Goal: Task Accomplishment & Management: Manage account settings

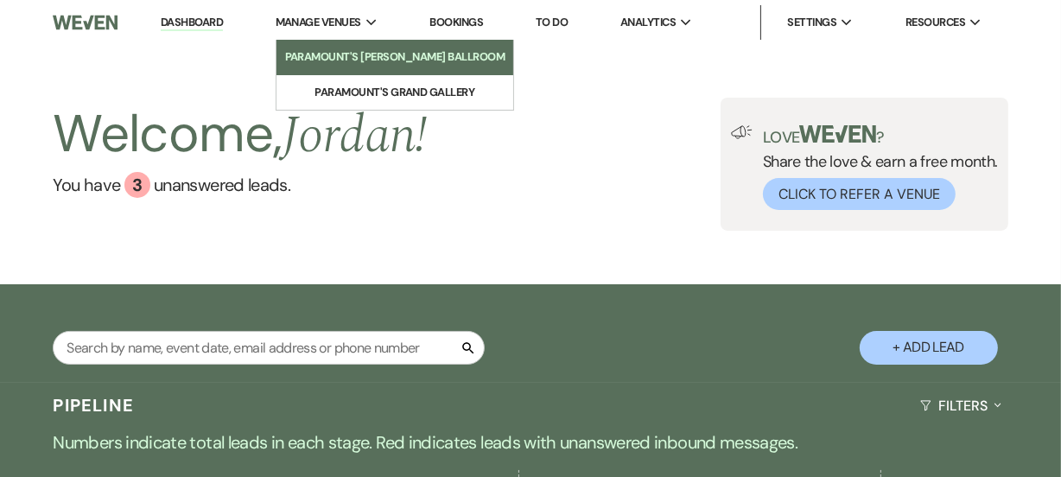
click at [363, 48] on li "Paramount's [PERSON_NAME] Ballroom" at bounding box center [395, 56] width 220 height 17
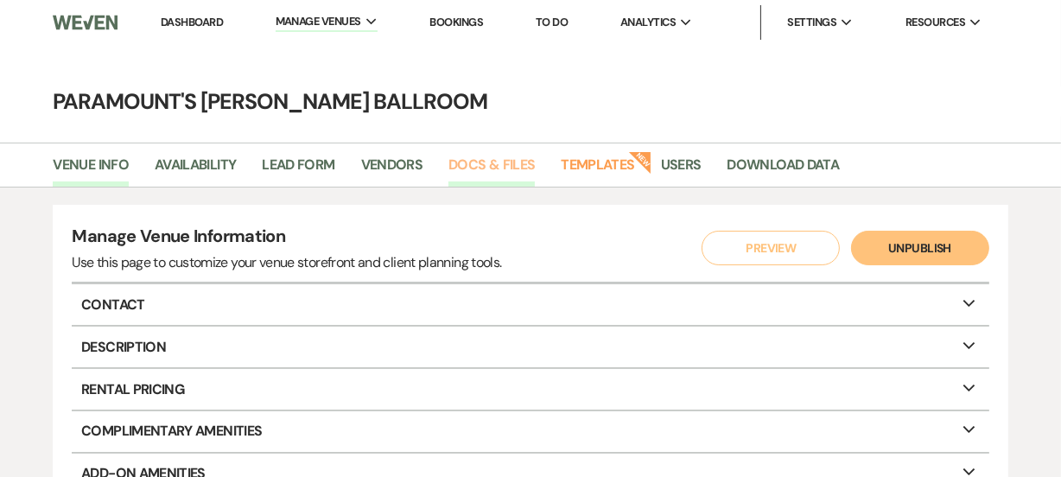
click at [462, 169] on link "Docs & Files" at bounding box center [491, 170] width 86 height 33
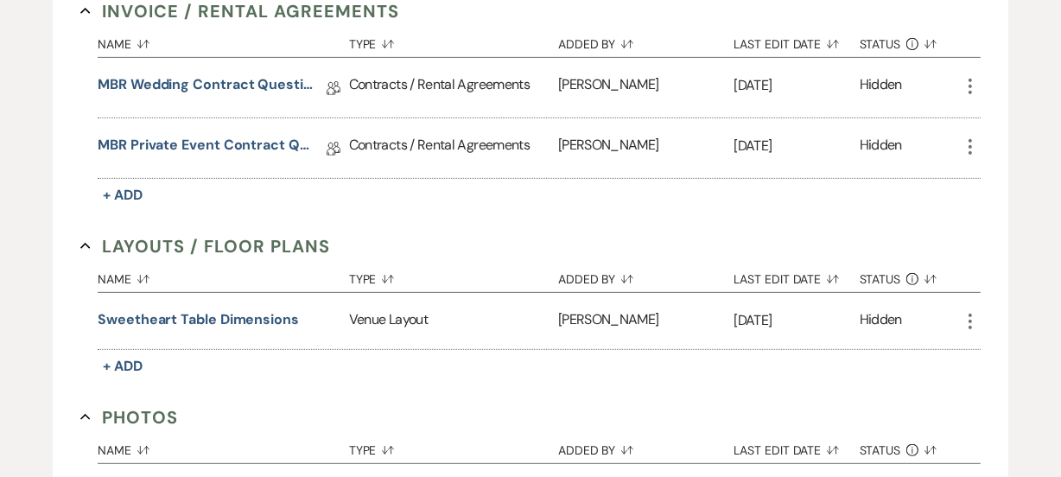
scroll to position [628, 0]
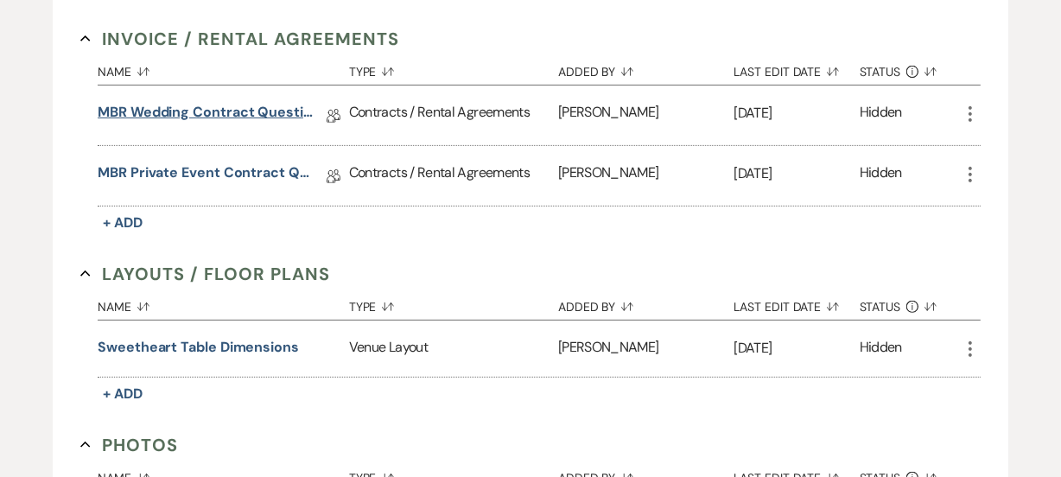
click at [245, 114] on link "MBR Wedding Contract Questions - 5/25" at bounding box center [206, 115] width 216 height 27
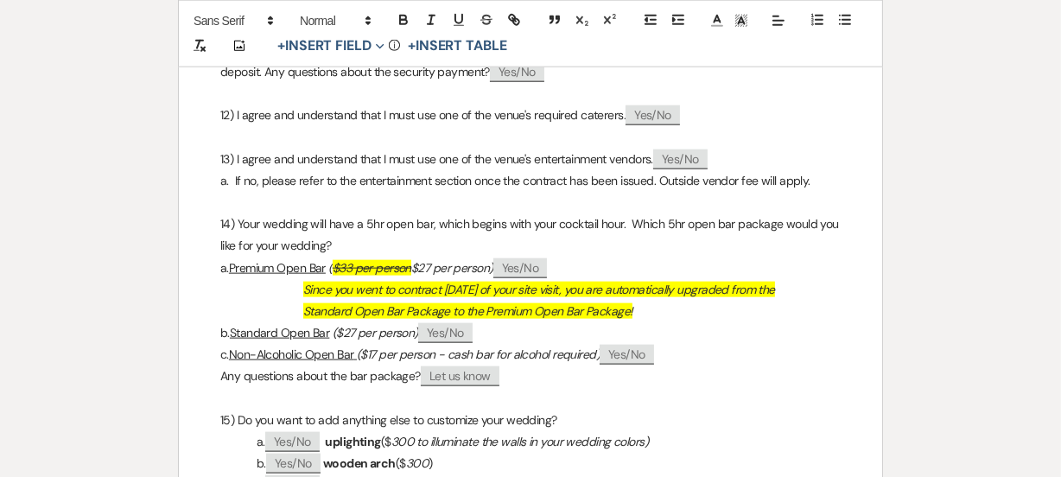
scroll to position [1963, 0]
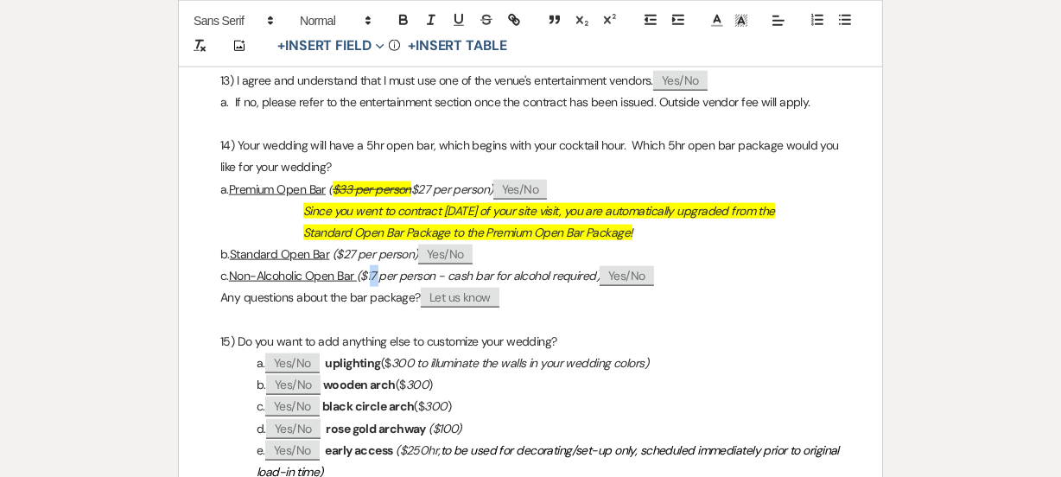
click at [430, 283] on em "($17 per person - cash bar for alcohol required)" at bounding box center [477, 276] width 246 height 16
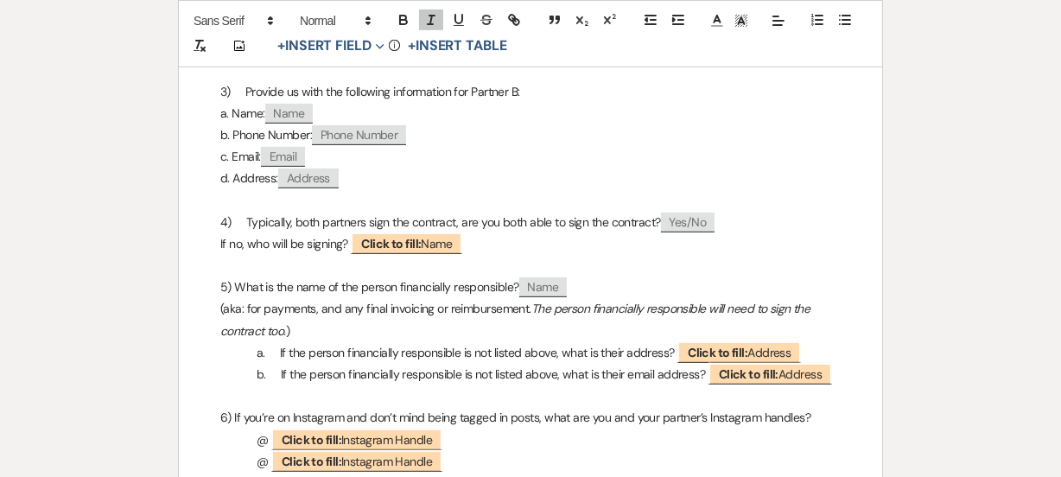
scroll to position [0, 0]
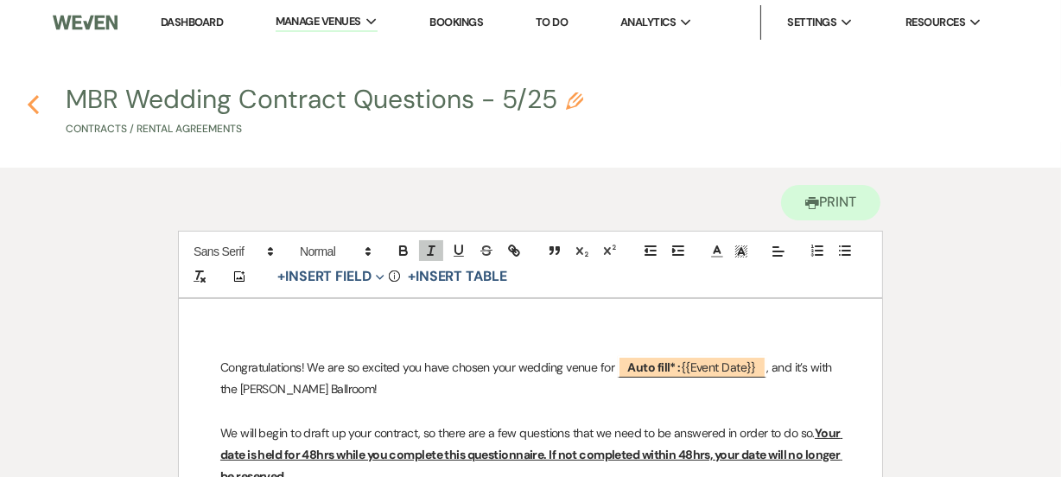
click at [38, 98] on icon "Previous" at bounding box center [33, 104] width 13 height 21
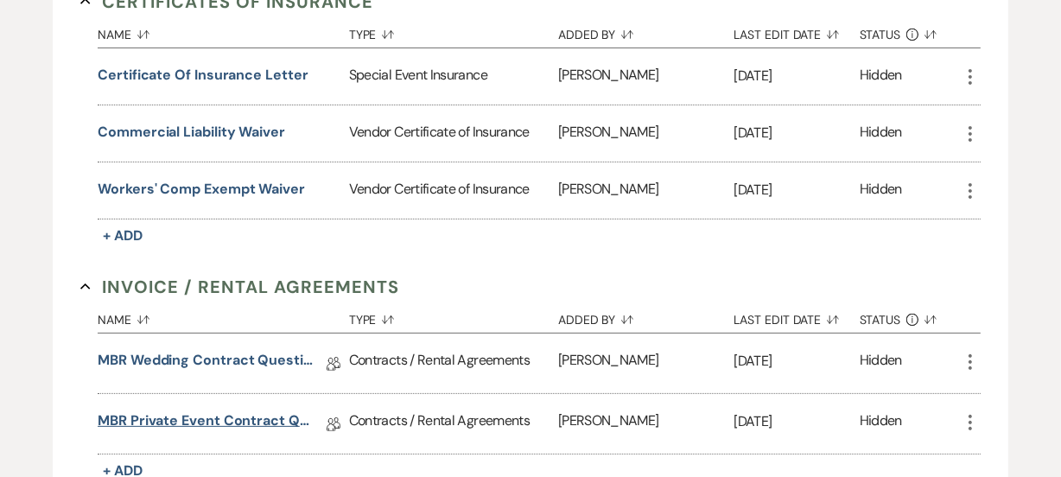
scroll to position [471, 0]
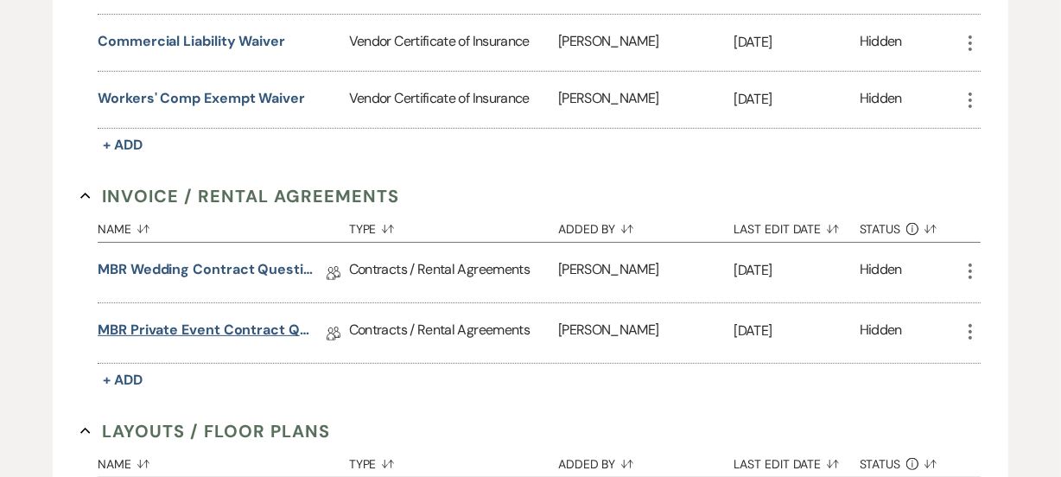
click at [263, 327] on link "MBR Private Event Contract Questions - 5/25" at bounding box center [206, 333] width 216 height 27
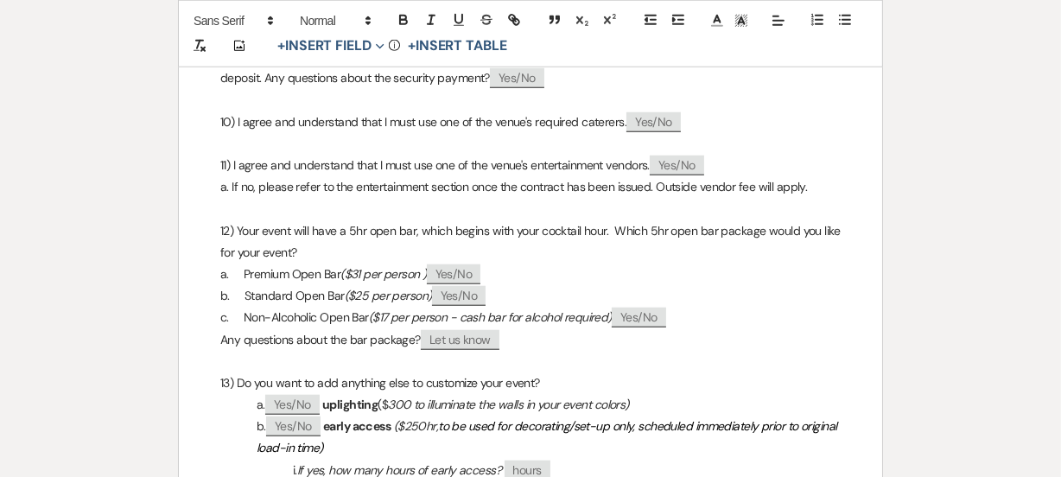
scroll to position [1492, 0]
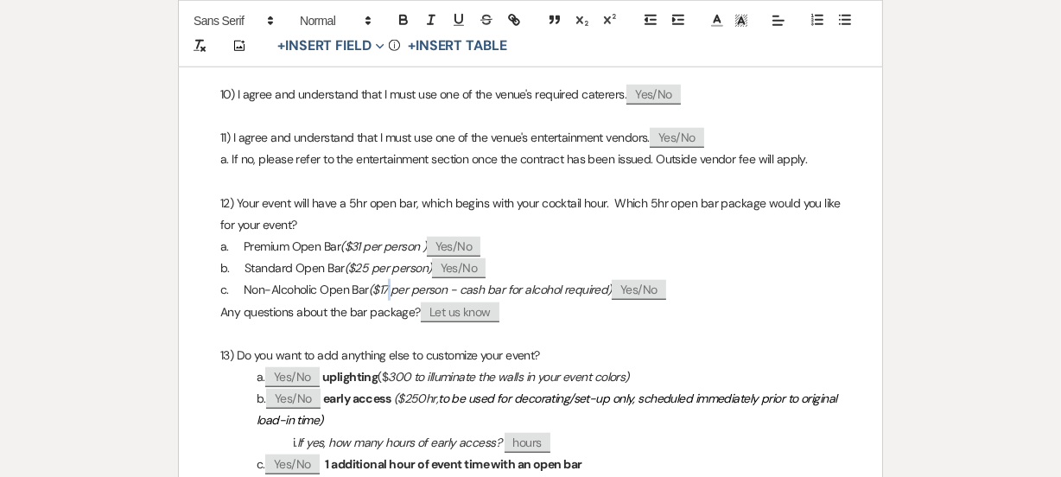
click at [429, 297] on em "($17 per person - cash bar for alcohol required)" at bounding box center [490, 290] width 243 height 16
click at [213, 307] on div "Congratulations! We are so excited you have chosen your event venue for ﻿ Auto …" at bounding box center [530, 33] width 703 height 2453
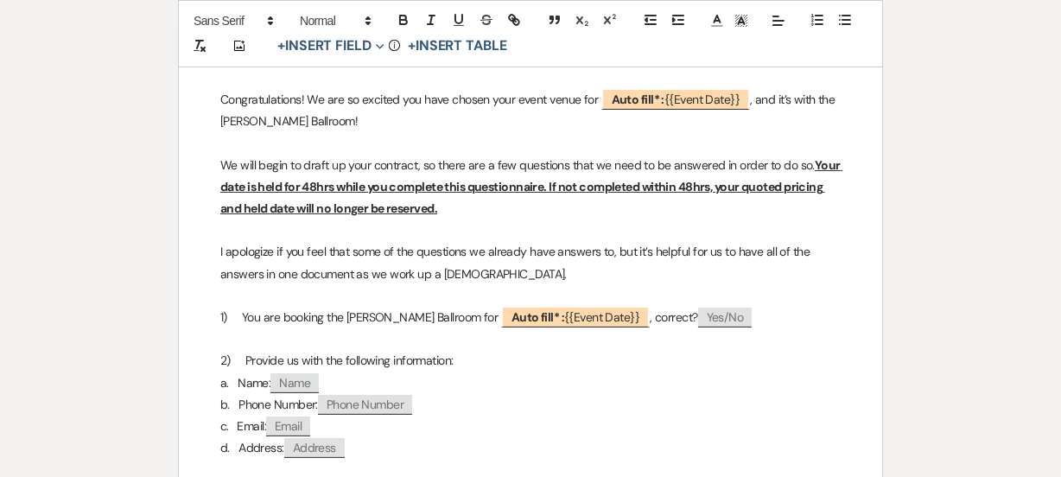
scroll to position [0, 0]
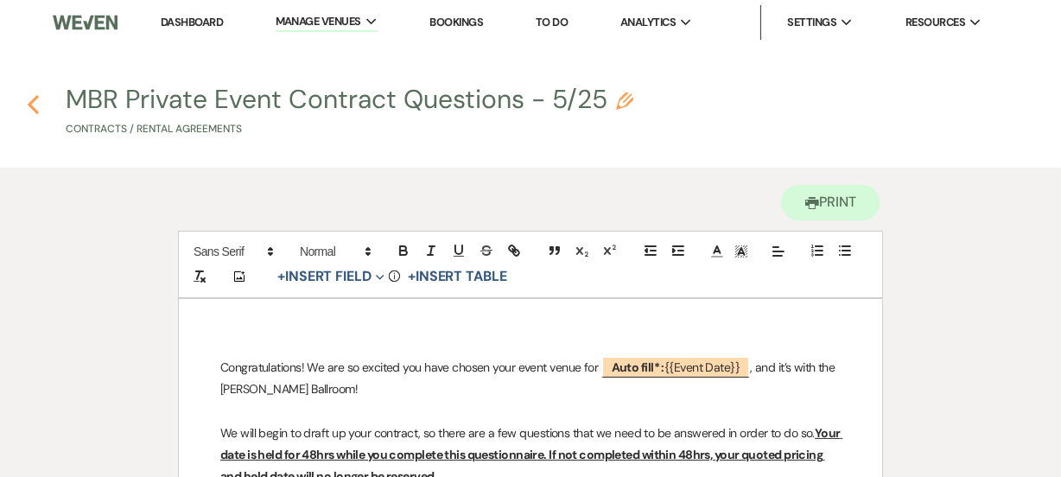
click at [35, 103] on icon "Previous" at bounding box center [33, 104] width 13 height 21
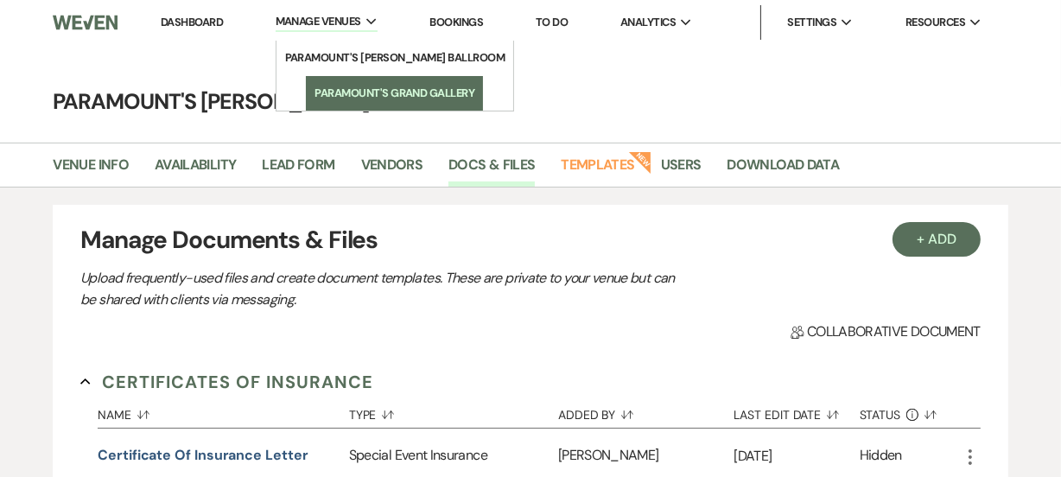
click at [320, 99] on li "Paramount's Grand Gallery" at bounding box center [395, 93] width 160 height 17
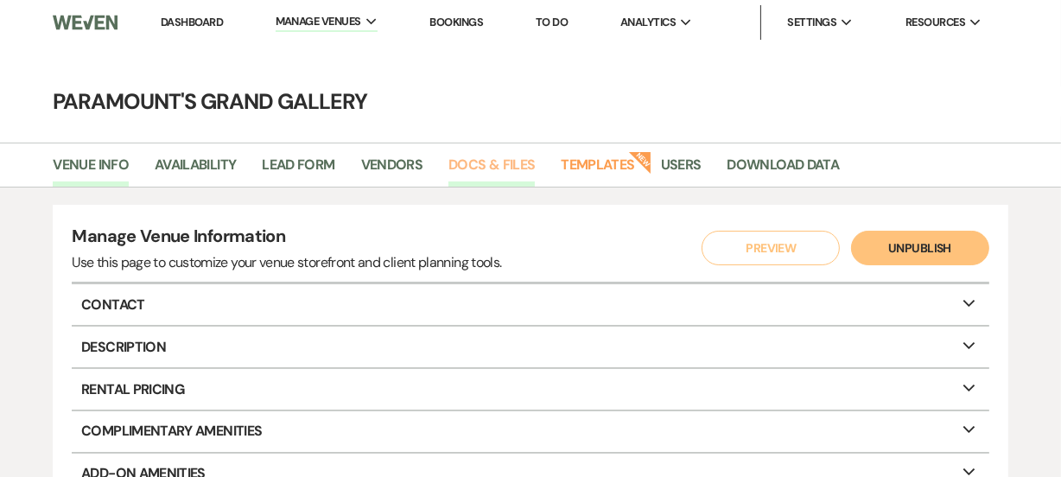
click at [520, 175] on link "Docs & Files" at bounding box center [491, 170] width 86 height 33
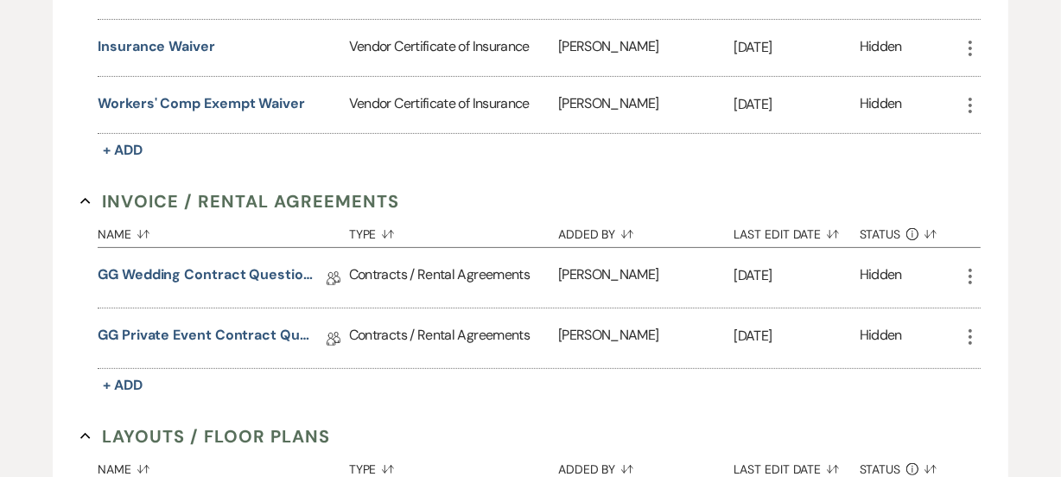
scroll to position [471, 0]
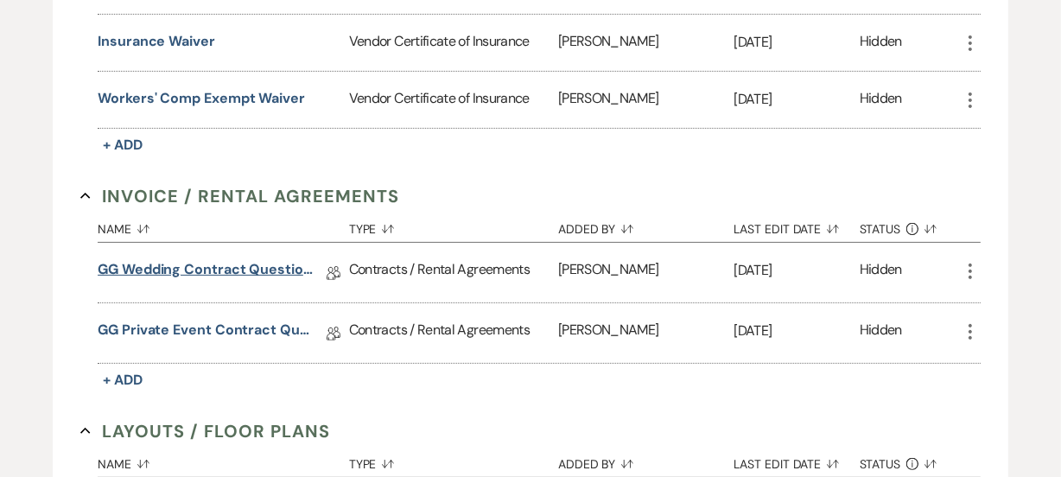
click at [248, 263] on link "GG Wedding Contract Questions - 5/25" at bounding box center [206, 272] width 216 height 27
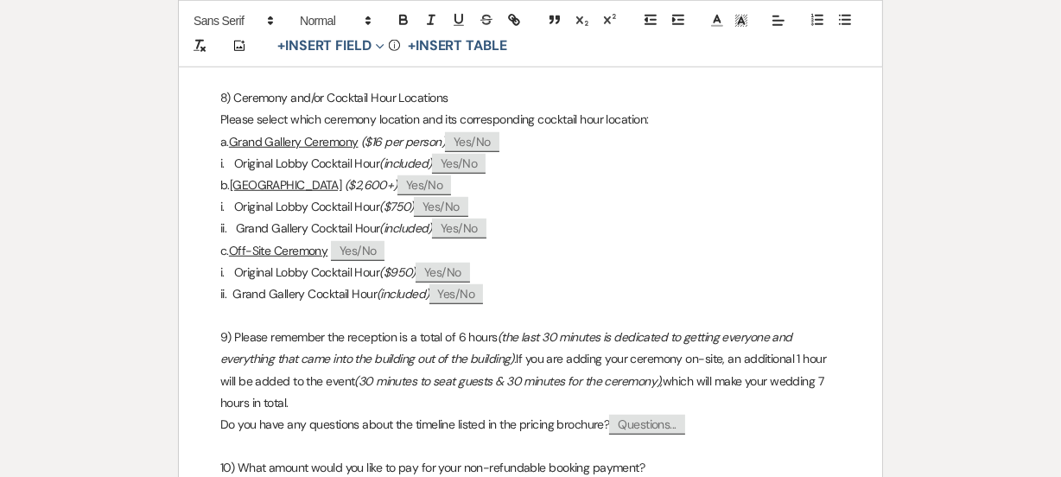
scroll to position [1178, 0]
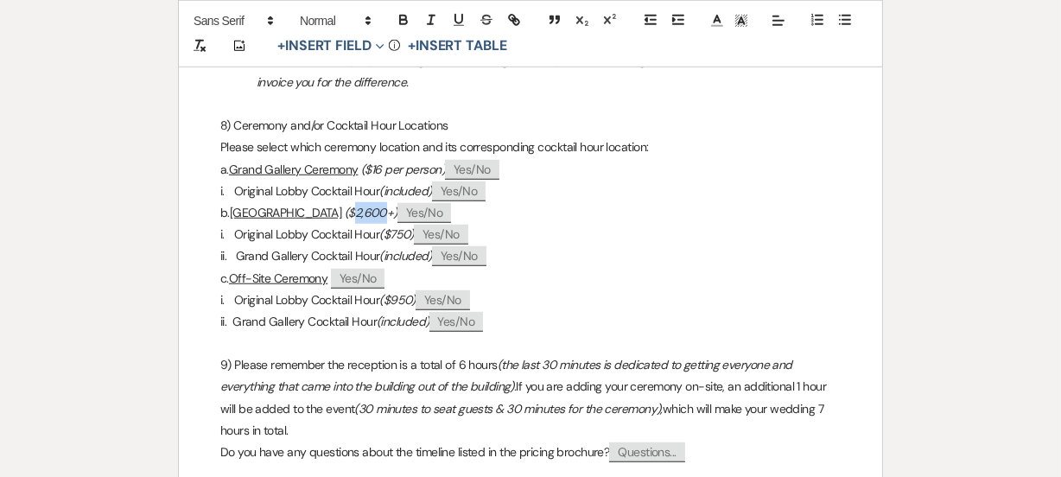
drag, startPoint x: 440, startPoint y: 210, endPoint x: 469, endPoint y: 205, distance: 29.8
click at [398, 205] on em "($2,600+)" at bounding box center [371, 213] width 53 height 16
click at [393, 207] on em "($1,200+)" at bounding box center [369, 213] width 48 height 16
click at [393, 209] on em "($1,200+)" at bounding box center [369, 213] width 48 height 16
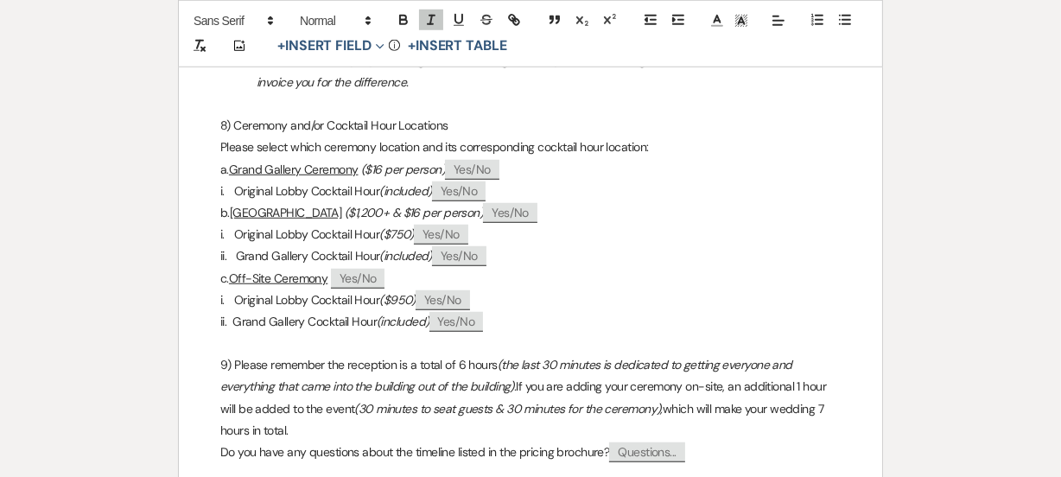
click at [765, 236] on p "i. Original Lobby Cocktail Hour ($750) ﻿ Yes/No ﻿" at bounding box center [530, 235] width 620 height 22
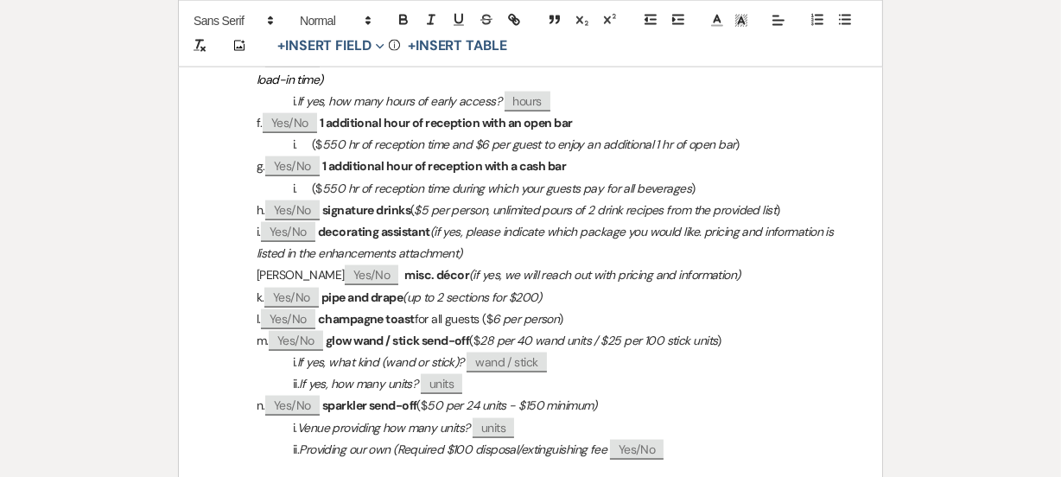
scroll to position [2435, 0]
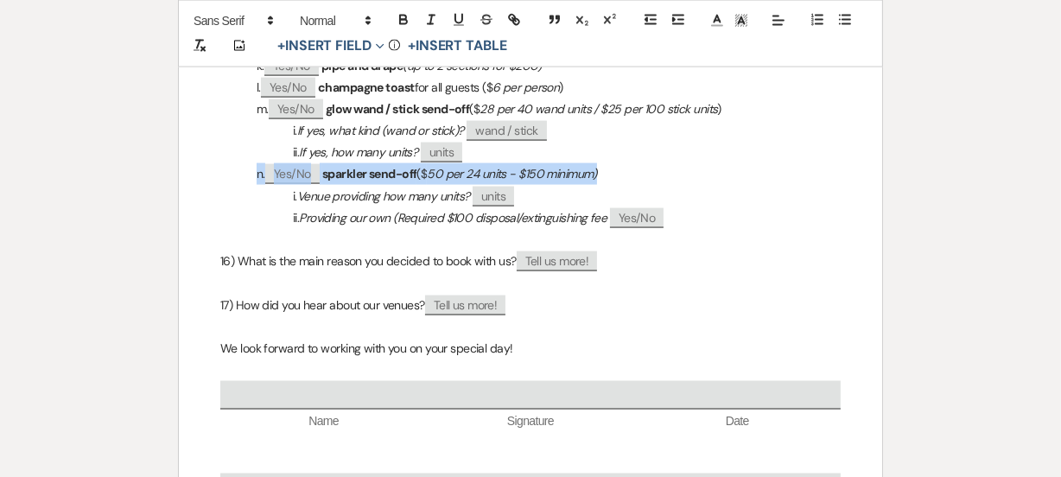
drag, startPoint x: 633, startPoint y: 198, endPoint x: 239, endPoint y: 197, distance: 393.2
click at [239, 185] on p "n. ﻿ Yes/No ﻿ sparkler send-off ($ 50 per 24 units - $150 minimum)" at bounding box center [530, 174] width 620 height 22
copy p "n. ﻿ Yes/No ﻿ sparkler send-off ($ 50 per 24 units - $150 minimum)"
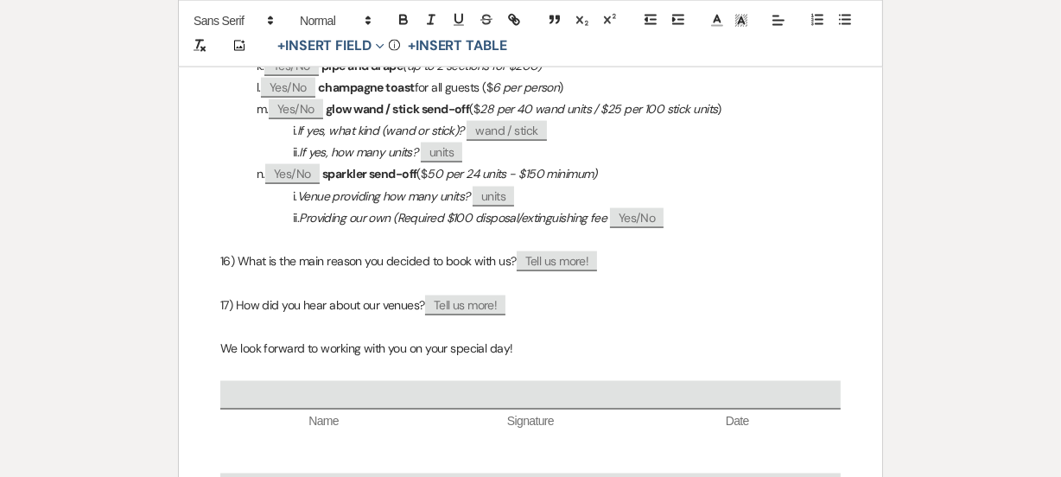
click at [700, 229] on p "ii. Providing our own (Required $100 disposal/extinguishing fee ﻿ Yes/No ﻿" at bounding box center [530, 218] width 620 height 22
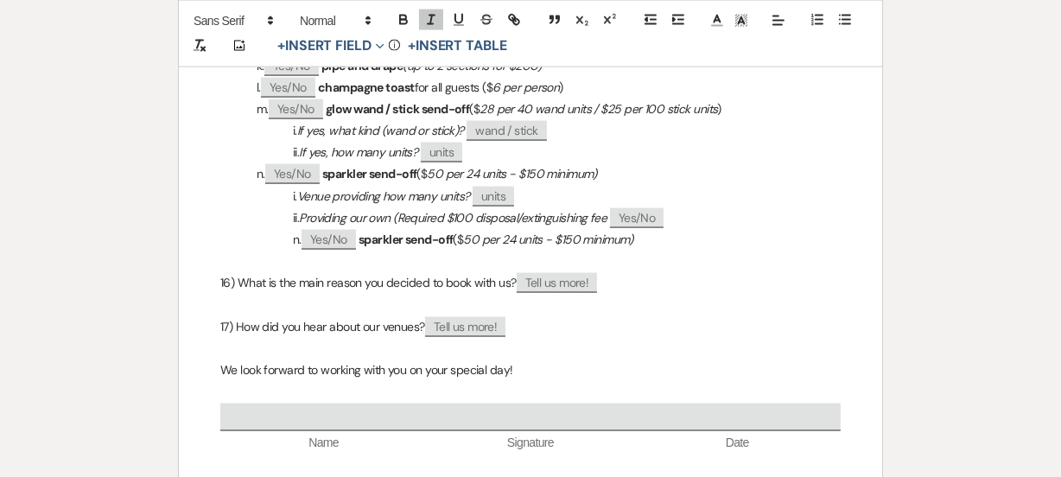
click at [289, 251] on p "n. ﻿ Yes/No ﻿ sparkler send-off ($ 50 per 24 units - $150 minimum)" at bounding box center [530, 240] width 620 height 22
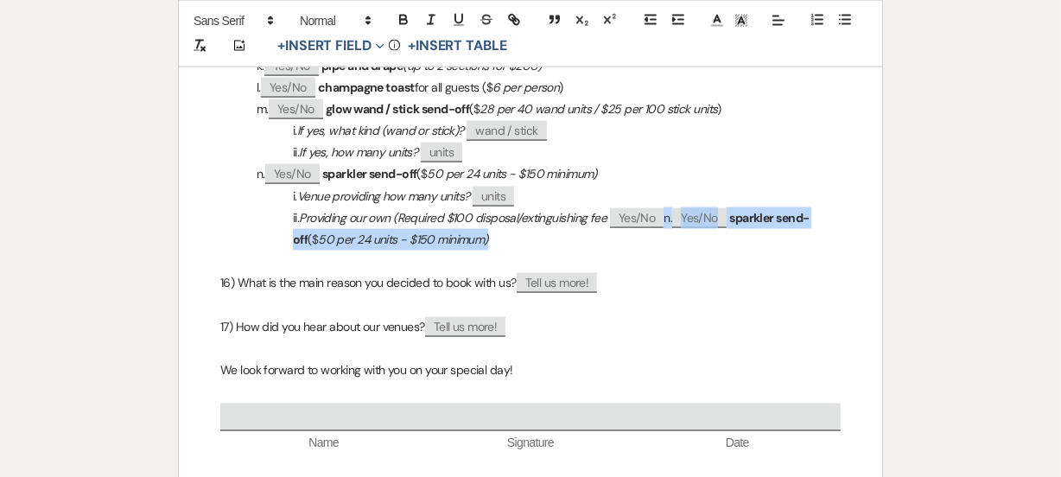
drag, startPoint x: 570, startPoint y: 267, endPoint x: 670, endPoint y: 233, distance: 104.9
click at [670, 233] on p "ii. Providing our own (Required $100 disposal/extinguishing fee ﻿ Yes/No ﻿ n. ﻿…" at bounding box center [530, 228] width 620 height 43
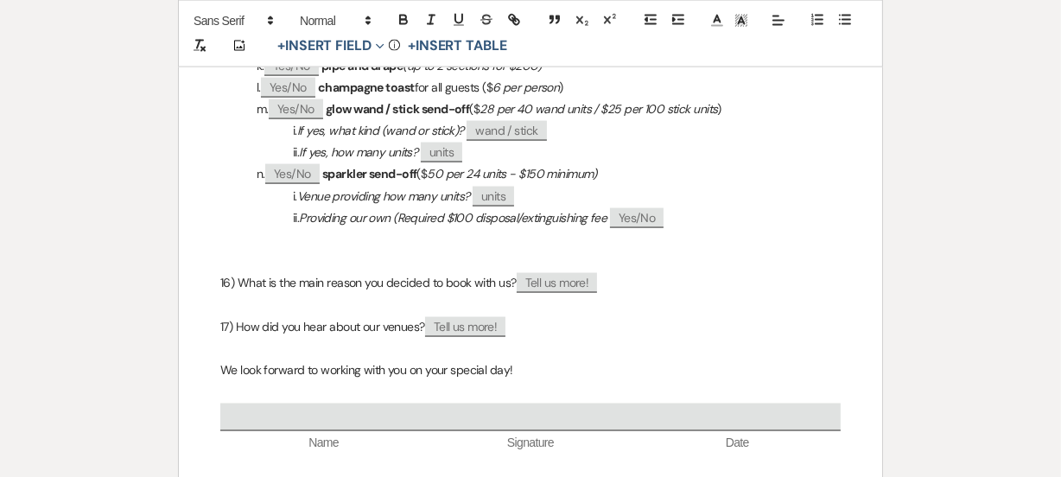
click at [227, 272] on p at bounding box center [530, 262] width 620 height 22
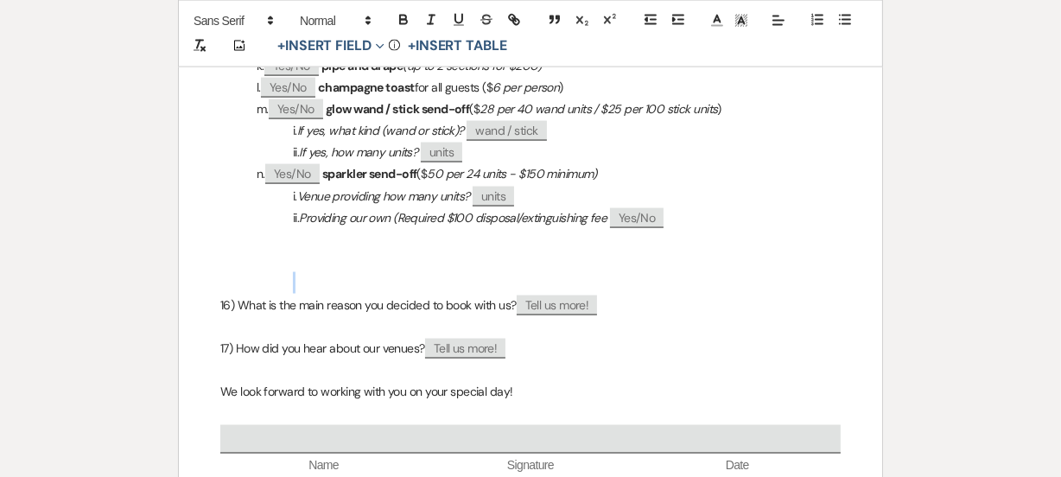
click at [283, 272] on p at bounding box center [530, 262] width 620 height 22
click at [240, 272] on p at bounding box center [530, 262] width 620 height 22
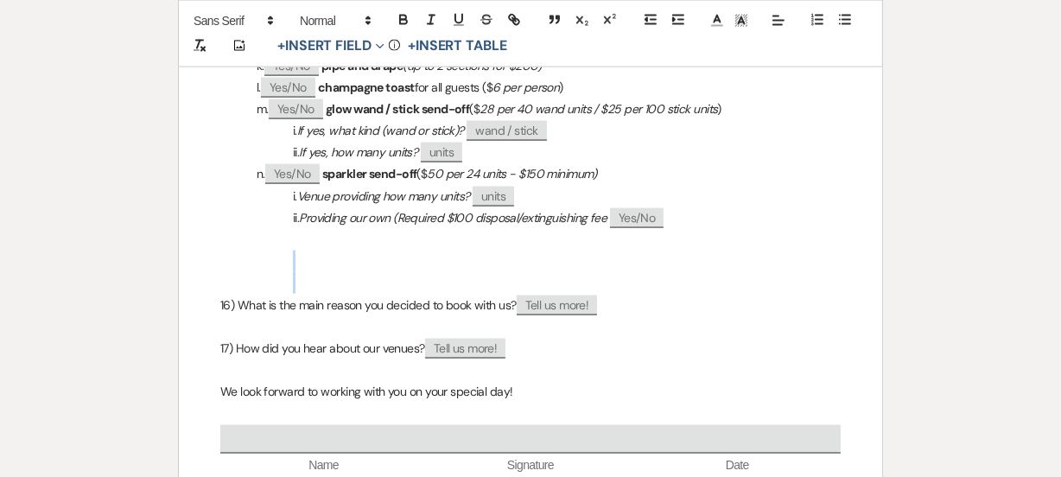
click at [236, 294] on p at bounding box center [530, 283] width 620 height 22
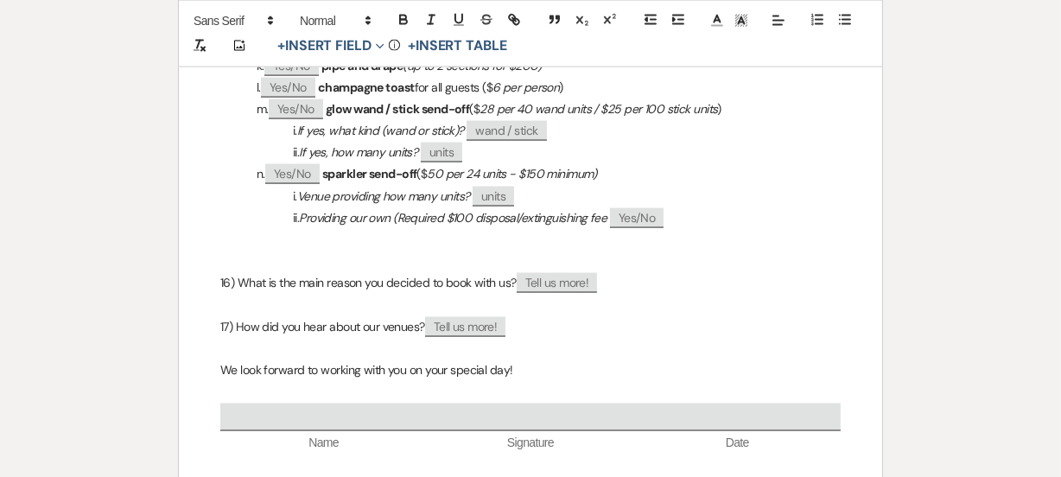
click at [233, 272] on p at bounding box center [530, 262] width 620 height 22
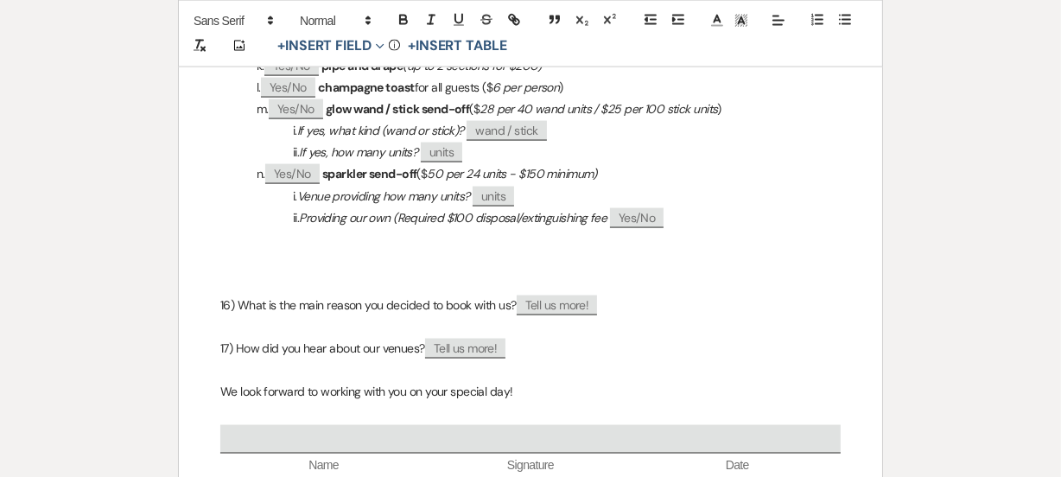
click at [231, 294] on p at bounding box center [530, 283] width 620 height 22
click at [292, 251] on p at bounding box center [530, 240] width 620 height 22
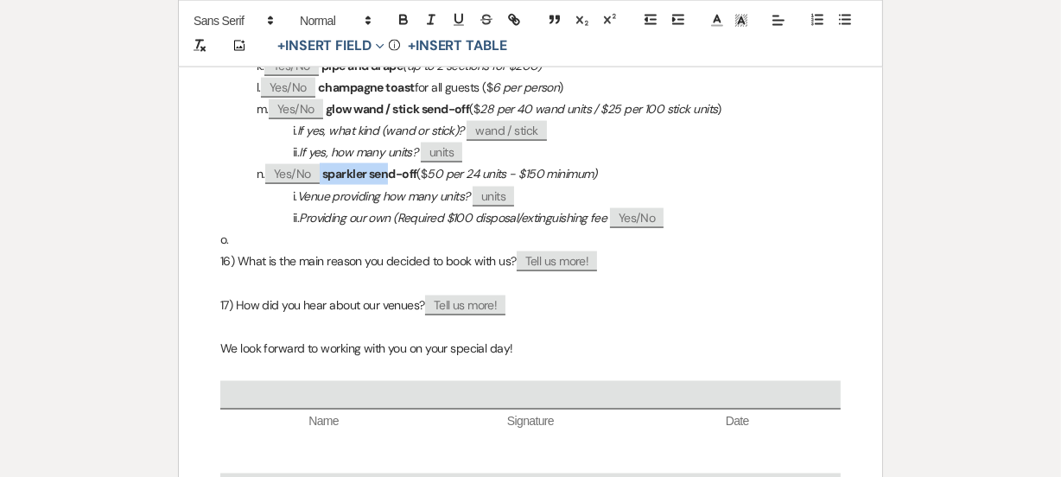
drag, startPoint x: 390, startPoint y: 193, endPoint x: 276, endPoint y: 194, distance: 114.1
click at [274, 185] on p "n. ﻿ Yes/No ﻿ sparkler send-off ($ 50 per 24 units - $150 minimum)" at bounding box center [530, 174] width 620 height 22
drag, startPoint x: 622, startPoint y: 193, endPoint x: 272, endPoint y: 196, distance: 350.0
click at [272, 185] on p "n. ﻿ Yes/No ﻿ sparkler send-off ($ 50 per 24 units - $150 minimum)" at bounding box center [530, 174] width 620 height 22
copy p "﻿ sparkler send-off ($ 50 per 24 units - $150 minimum)"
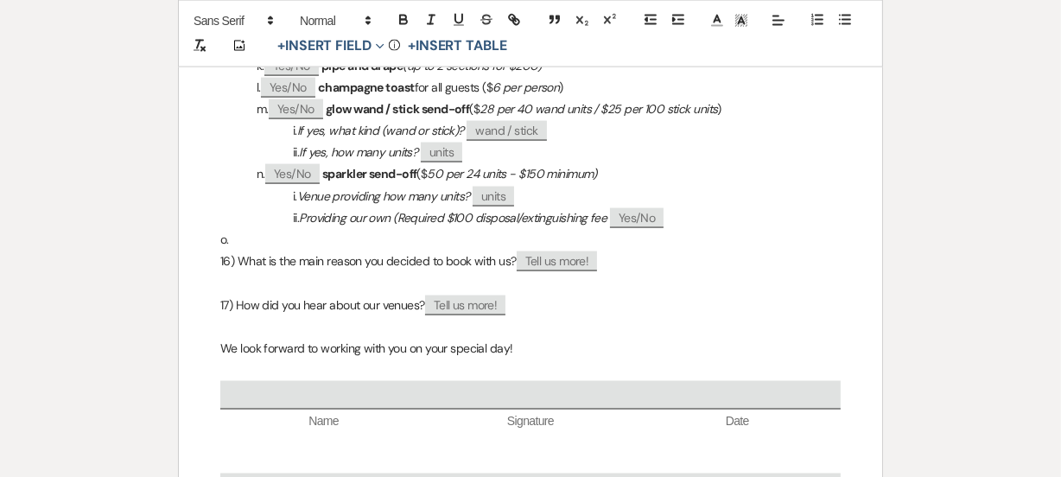
click at [311, 251] on p "o." at bounding box center [530, 240] width 620 height 22
click at [274, 251] on p "o." at bounding box center [530, 240] width 620 height 22
drag, startPoint x: 327, startPoint y: 188, endPoint x: 265, endPoint y: 188, distance: 61.4
click at [265, 185] on p "n. ﻿ Yes/No ﻿ sparkler send-off ($ 50 per 24 units - $150 minimum)" at bounding box center [530, 174] width 620 height 22
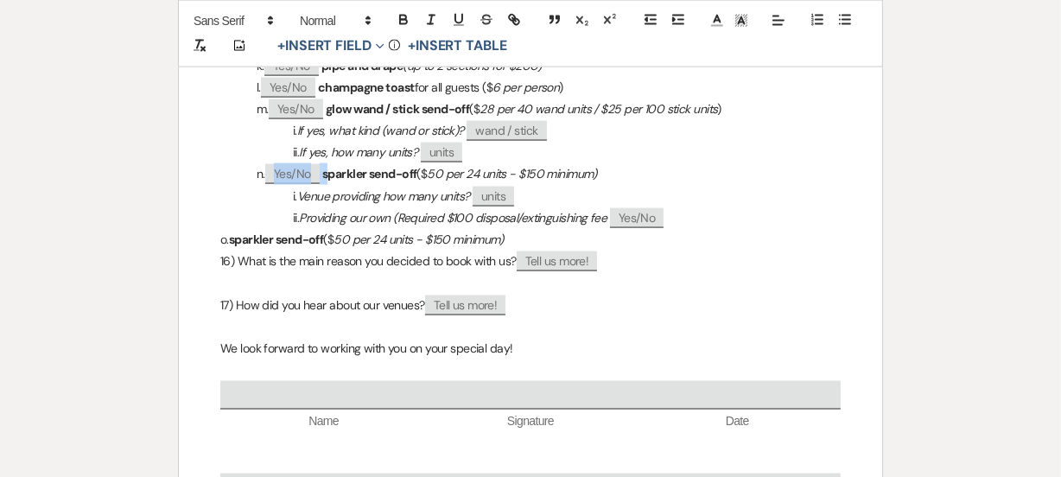
copy p "﻿ Yes/No ﻿ s"
click at [270, 251] on p "o. sparkler send-off ($ 50 per 24 units - $150 minimum)" at bounding box center [530, 240] width 620 height 22
click at [276, 247] on strong "sparkler send-off" at bounding box center [276, 240] width 94 height 16
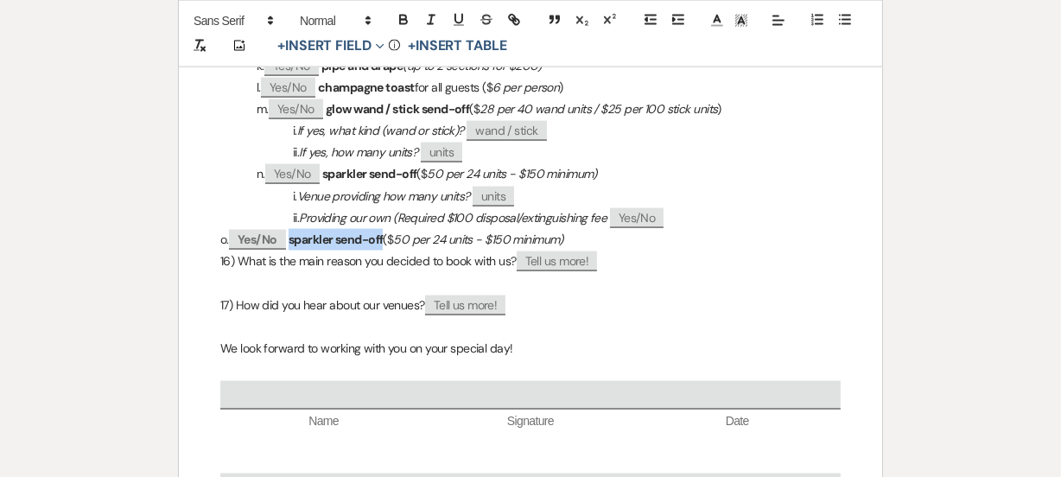
drag, startPoint x: 336, startPoint y: 263, endPoint x: 432, endPoint y: 261, distance: 95.9
click at [431, 251] on p "o. ﻿ Yes/No ﻿ sparkler send-off ($ 50 per 24 units - $150 minimum)" at bounding box center [530, 240] width 620 height 22
click at [463, 247] on em "50 per 24 units - $150 minimum)" at bounding box center [491, 240] width 170 height 16
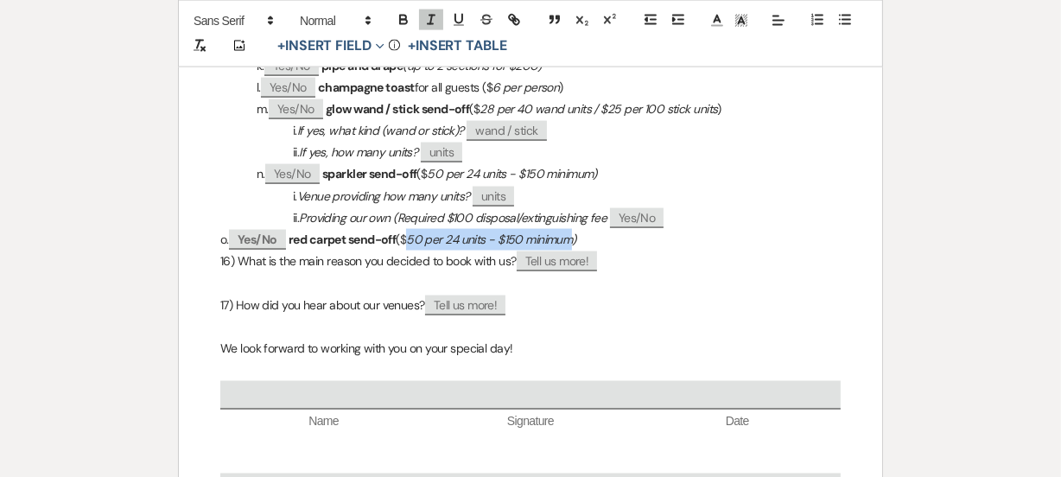
drag, startPoint x: 458, startPoint y: 259, endPoint x: 627, endPoint y: 250, distance: 169.6
click at [576, 247] on em "50 per 24 units - $150 minimum)" at bounding box center [491, 240] width 170 height 16
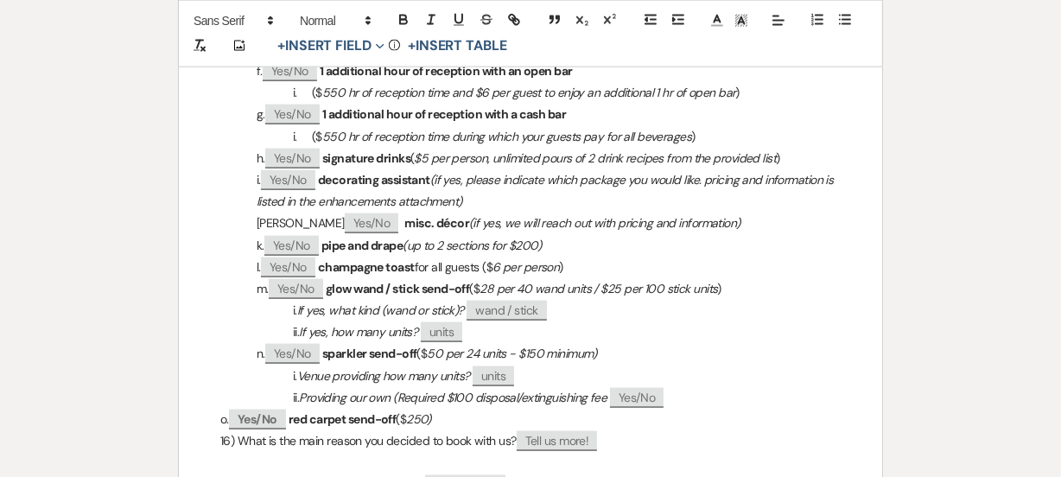
scroll to position [2357, 0]
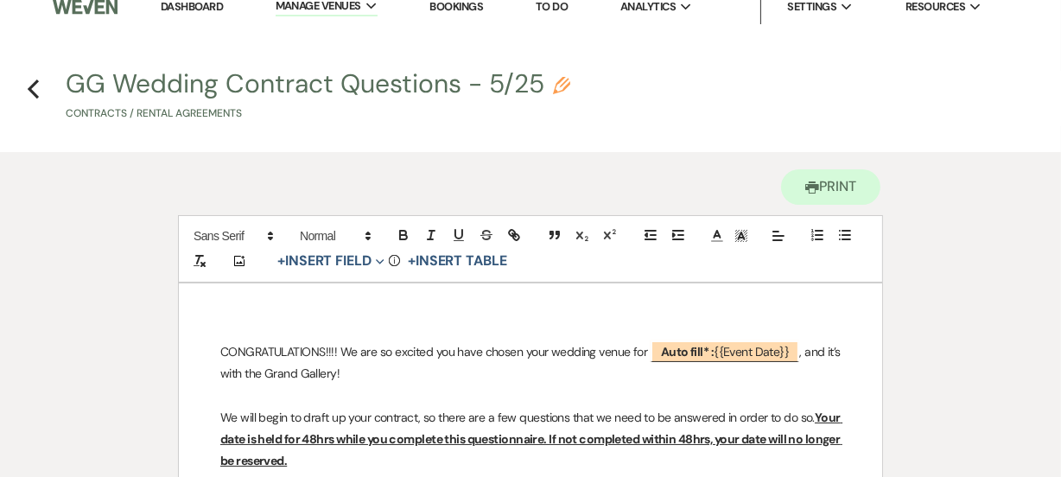
scroll to position [0, 0]
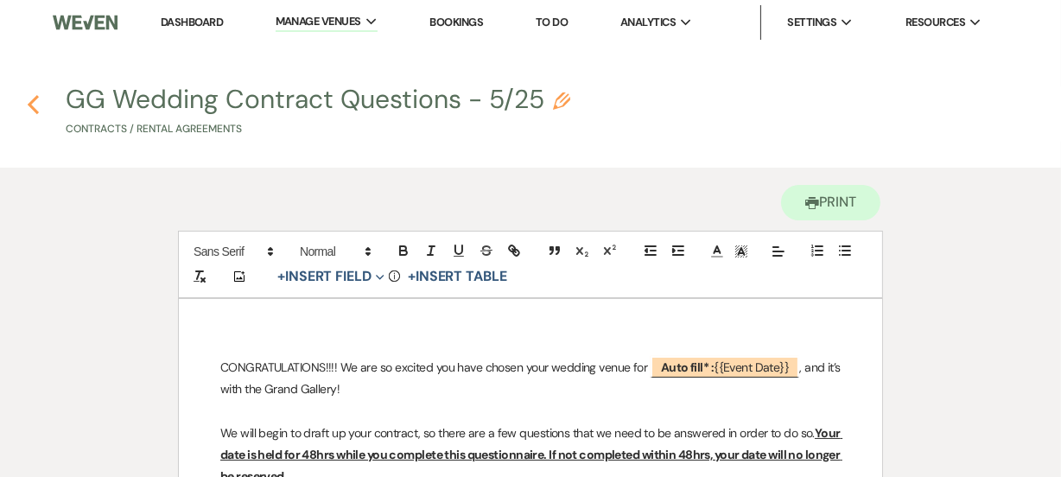
click at [33, 111] on icon "Previous" at bounding box center [33, 104] width 13 height 21
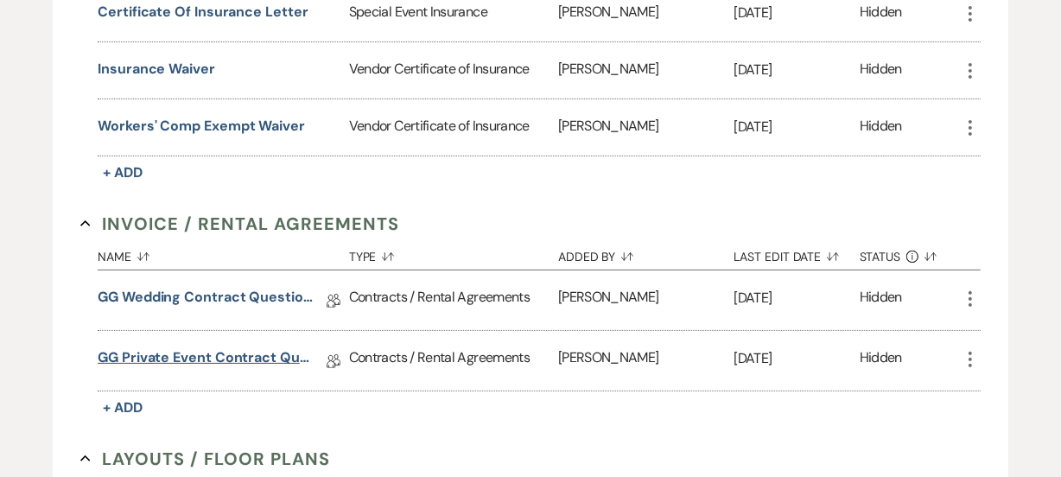
scroll to position [471, 0]
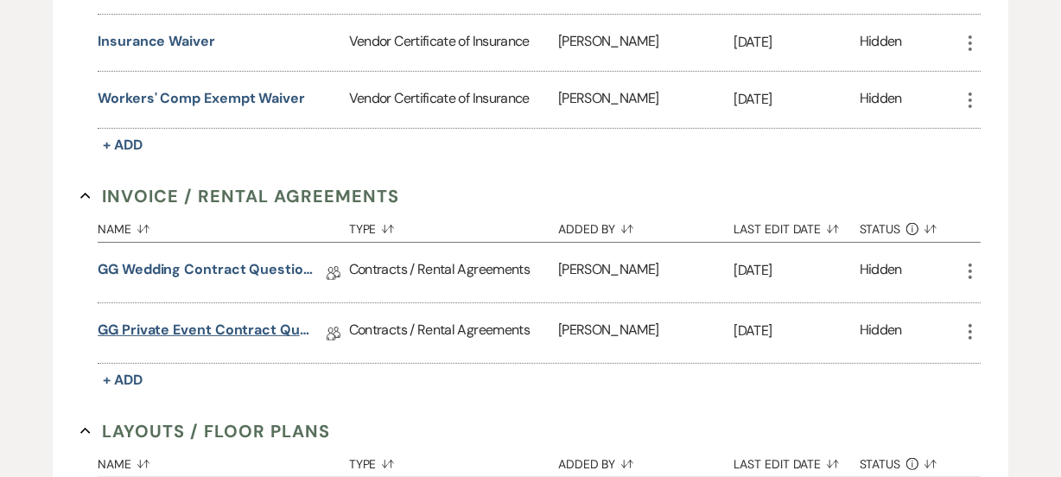
click at [221, 328] on link "GG Private Event Contract Questions - 5/25" at bounding box center [206, 333] width 216 height 27
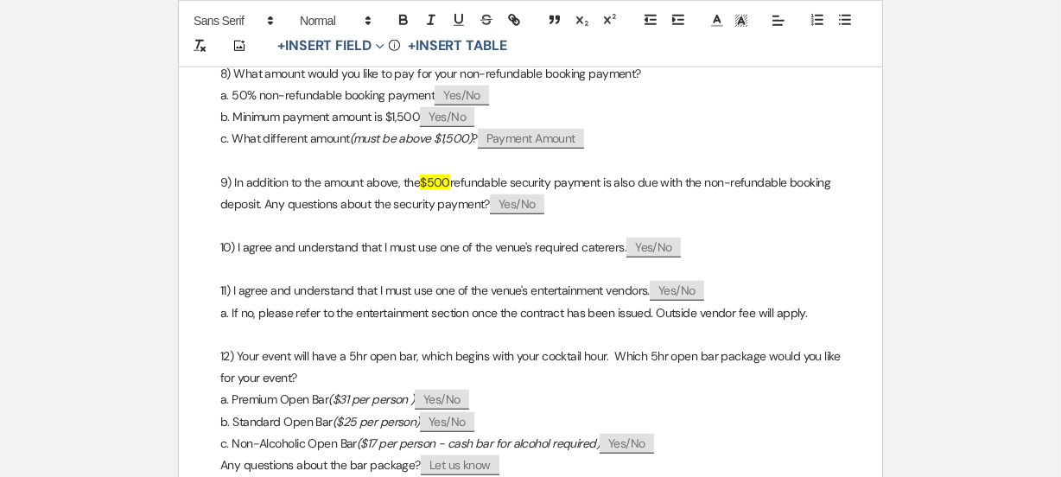
scroll to position [1571, 0]
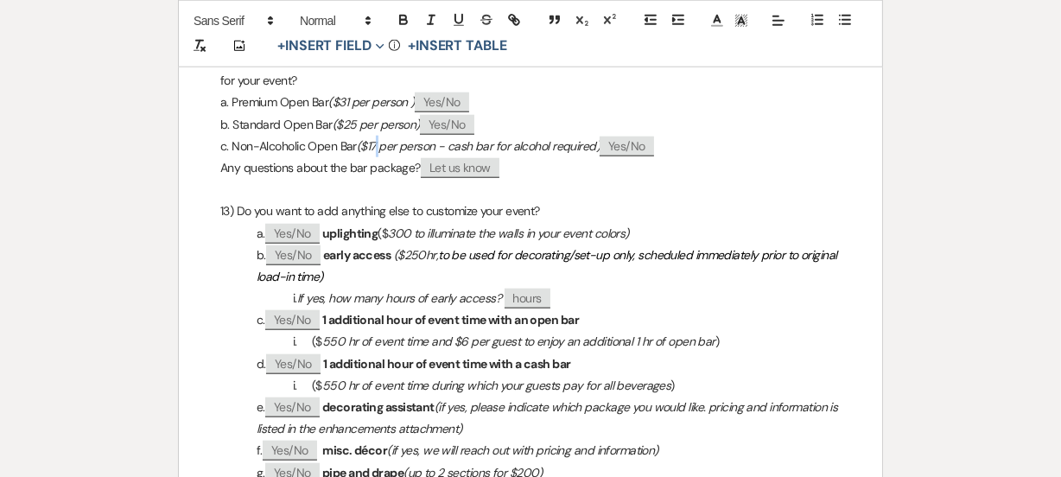
click at [414, 154] on em "($17 per person - cash bar for alcohol required)" at bounding box center [478, 146] width 243 height 16
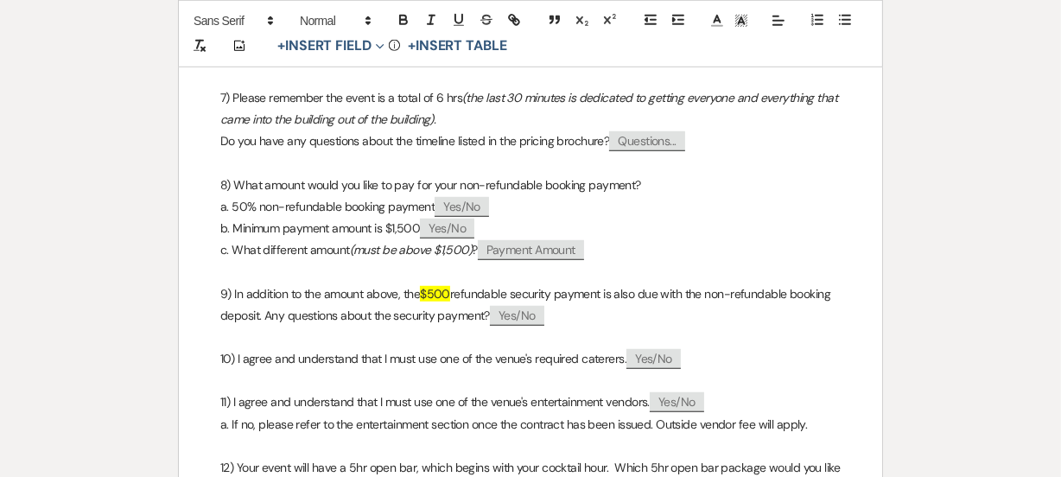
scroll to position [1414, 0]
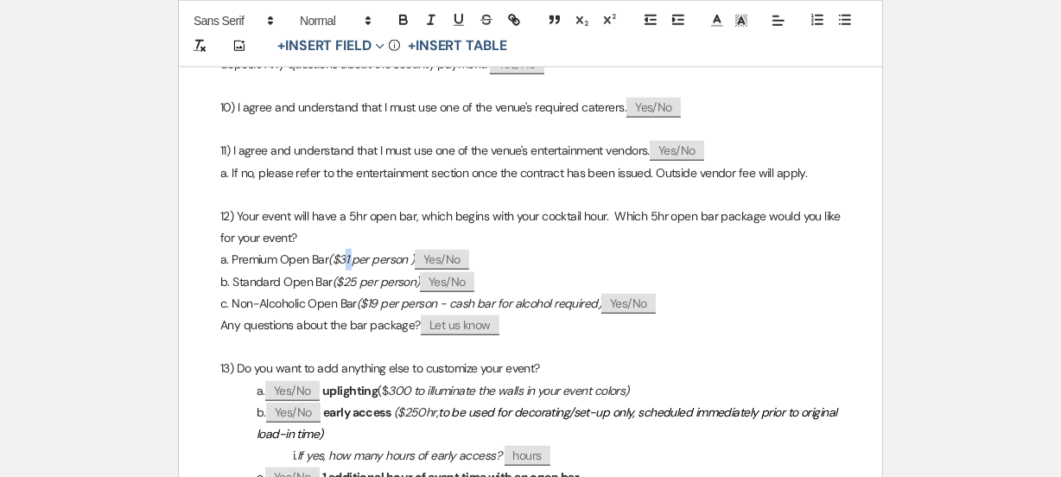
click at [392, 267] on em "($31 per person )" at bounding box center [371, 259] width 86 height 16
click at [391, 289] on em "($25 per person)" at bounding box center [376, 282] width 87 height 16
click at [837, 249] on p "12) Your event will have a 5hr open bar, which begins with your cocktail hour. …" at bounding box center [530, 227] width 620 height 43
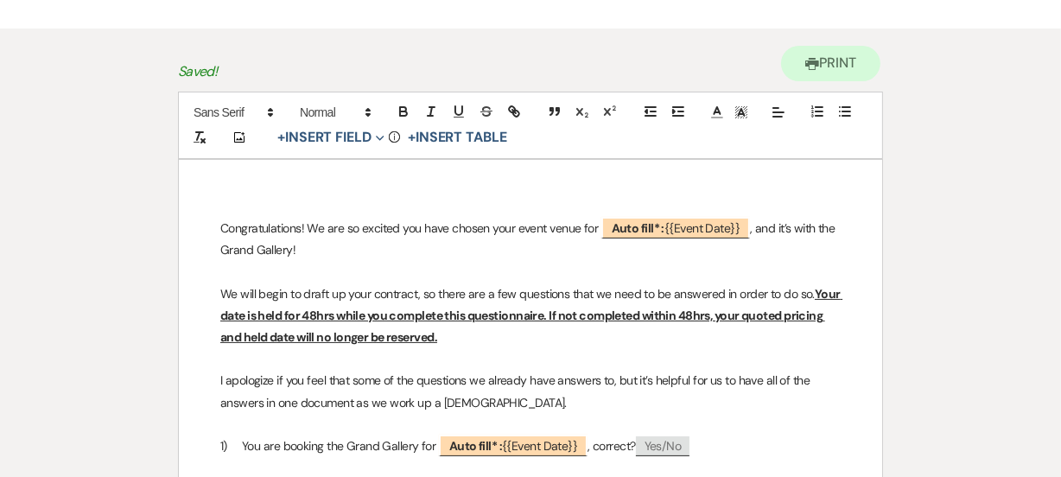
scroll to position [0, 0]
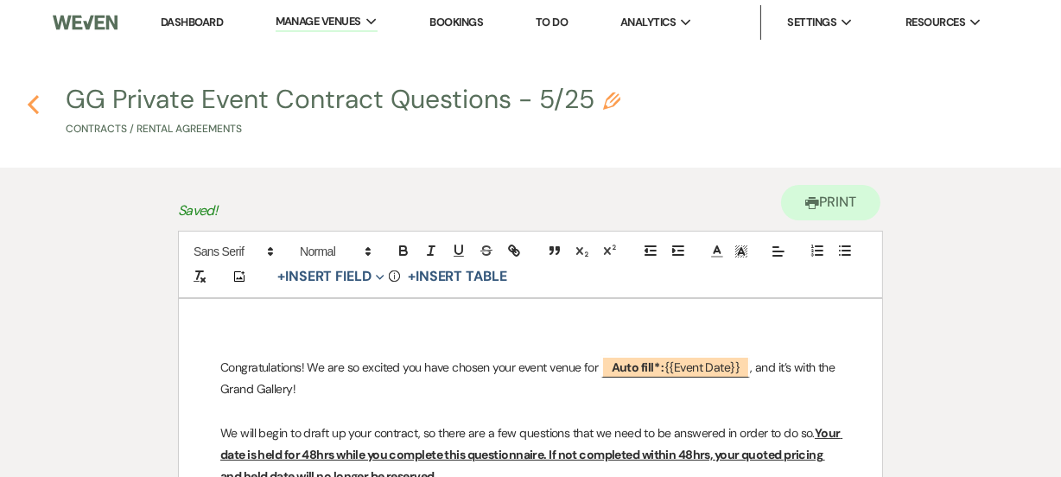
click at [29, 107] on icon "Previous" at bounding box center [33, 104] width 13 height 21
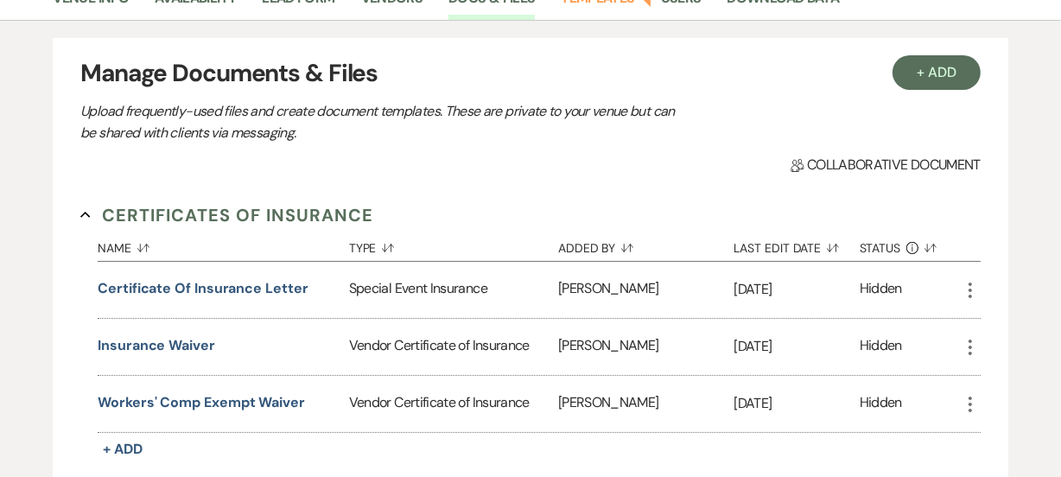
scroll to position [392, 0]
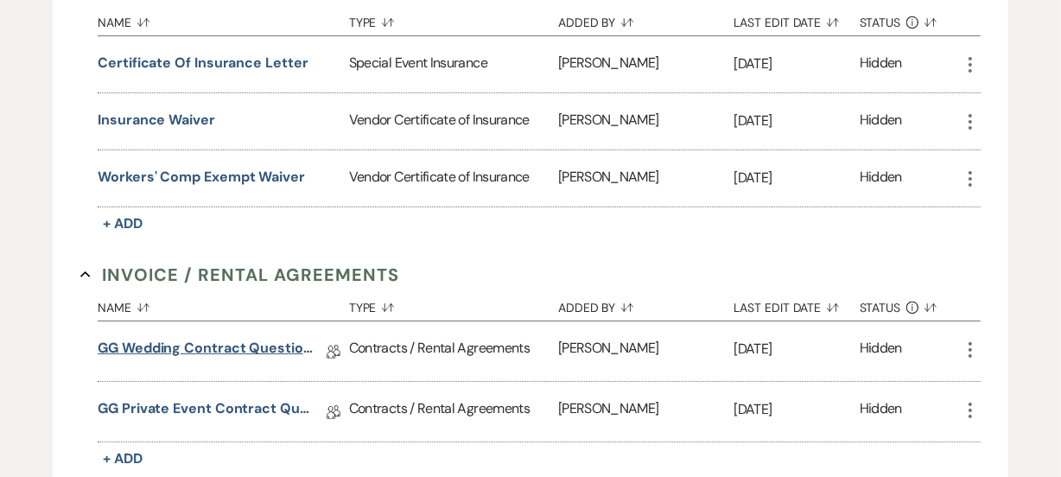
click at [255, 347] on link "GG Wedding Contract Questions - 5/25" at bounding box center [206, 351] width 216 height 27
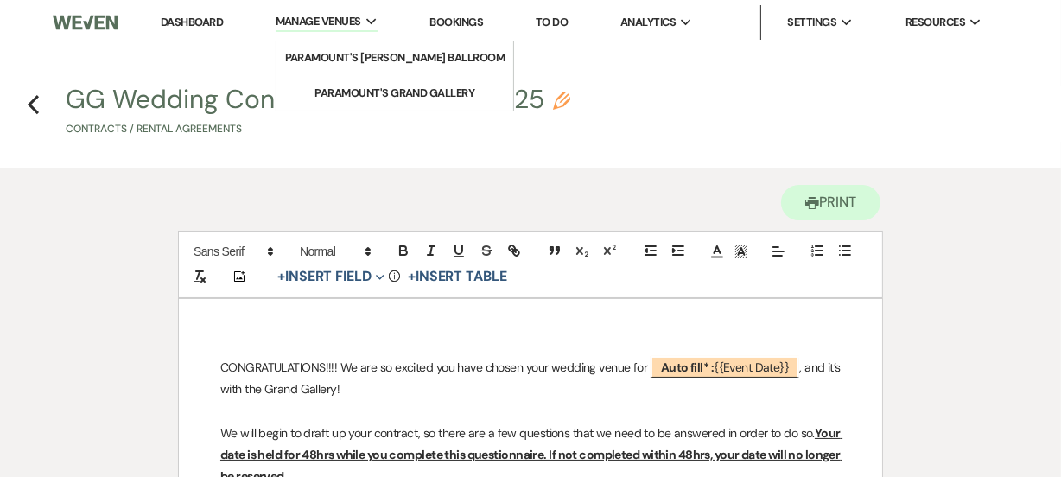
click at [321, 36] on li "Manage Venues Expand Paramount's [PERSON_NAME] Ballroom Paramount's [GEOGRAPHIC…" at bounding box center [327, 22] width 120 height 36
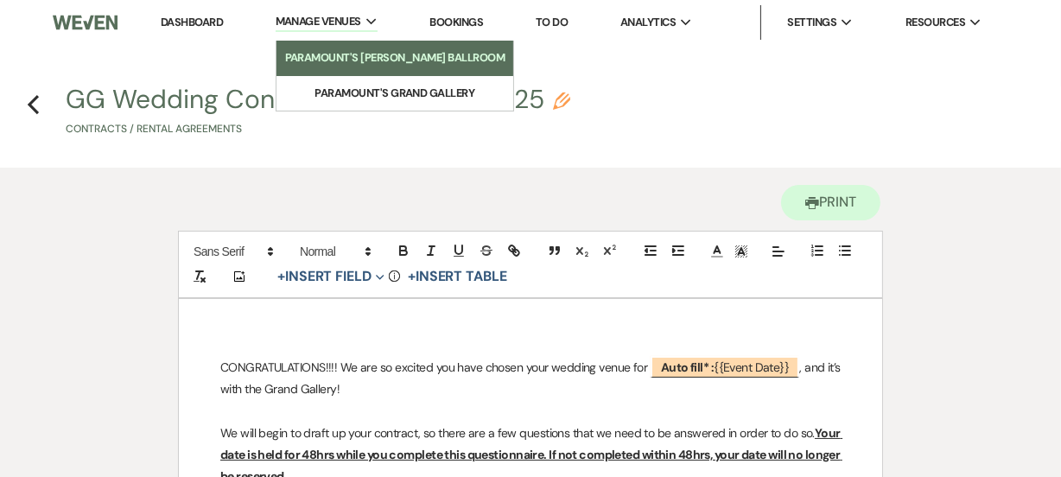
click at [327, 43] on link "Paramount's [PERSON_NAME] Ballroom" at bounding box center [396, 58] width 238 height 35
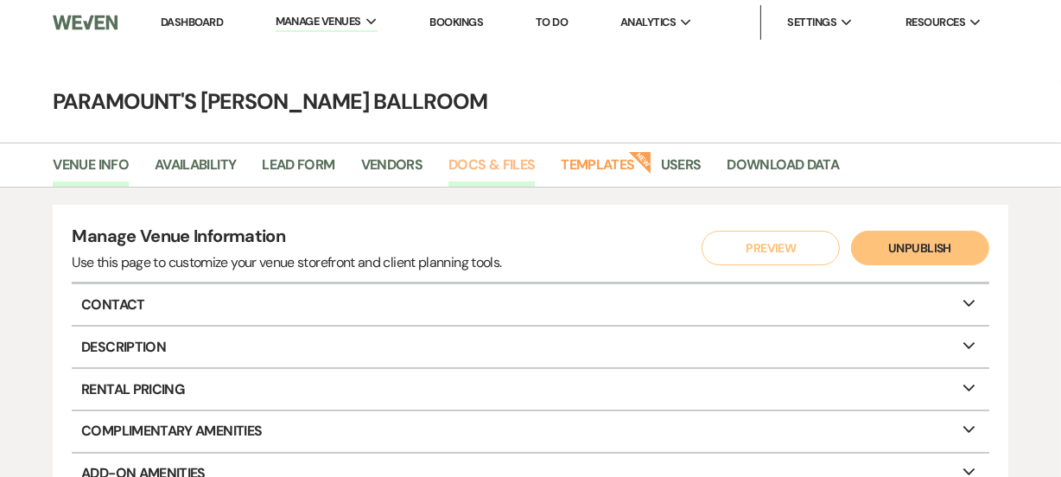
click at [513, 169] on link "Docs & Files" at bounding box center [491, 170] width 86 height 33
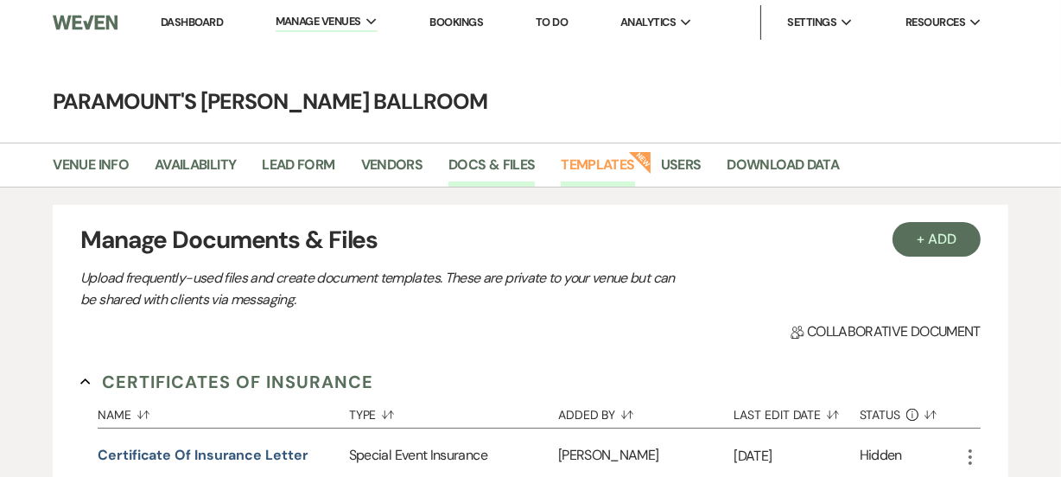
click at [604, 160] on link "Templates" at bounding box center [597, 170] width 73 height 33
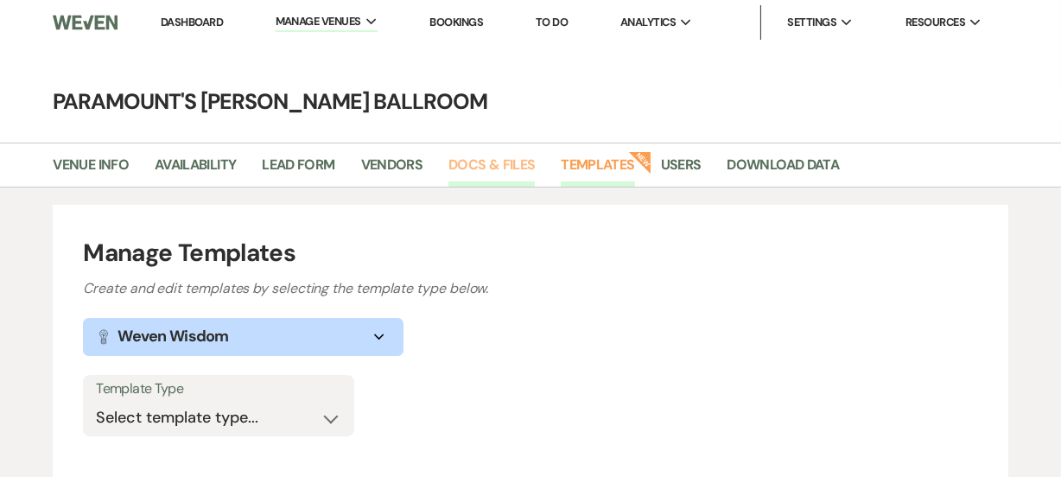
click at [509, 167] on link "Docs & Files" at bounding box center [491, 170] width 86 height 33
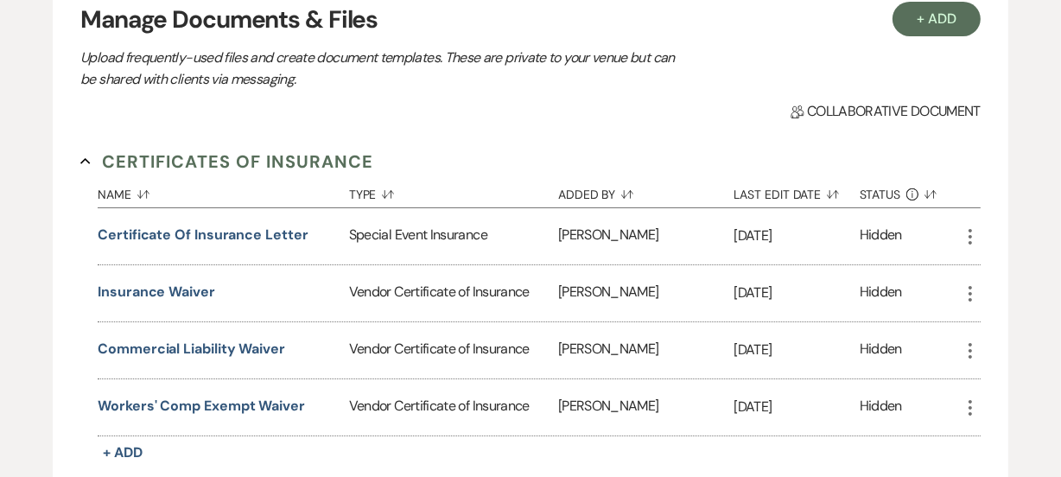
scroll to position [550, 0]
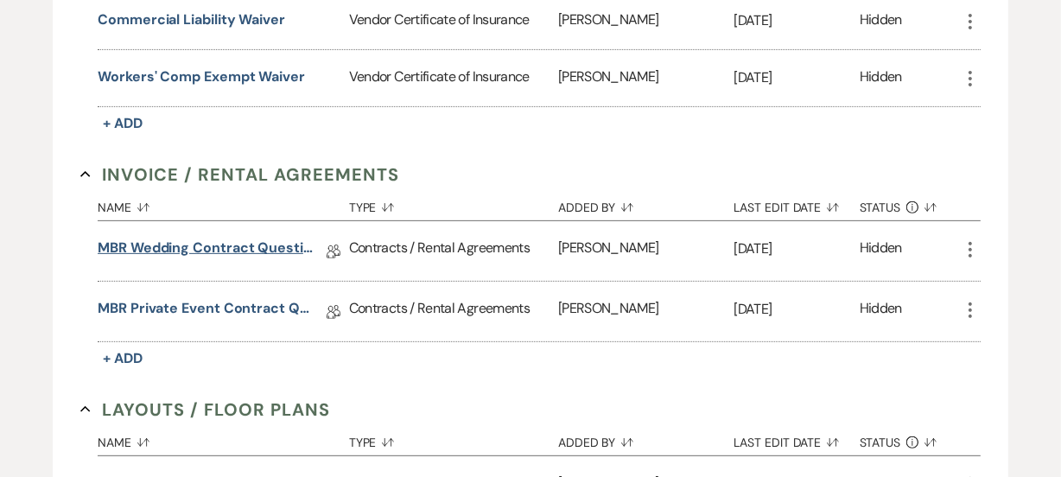
click at [214, 247] on link "MBR Wedding Contract Questions - 5/25" at bounding box center [206, 251] width 216 height 27
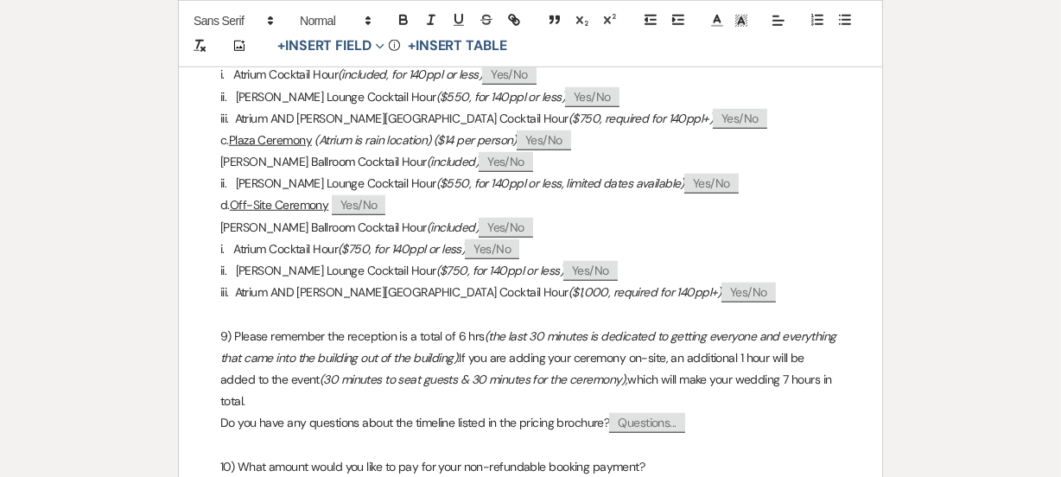
scroll to position [1256, 0]
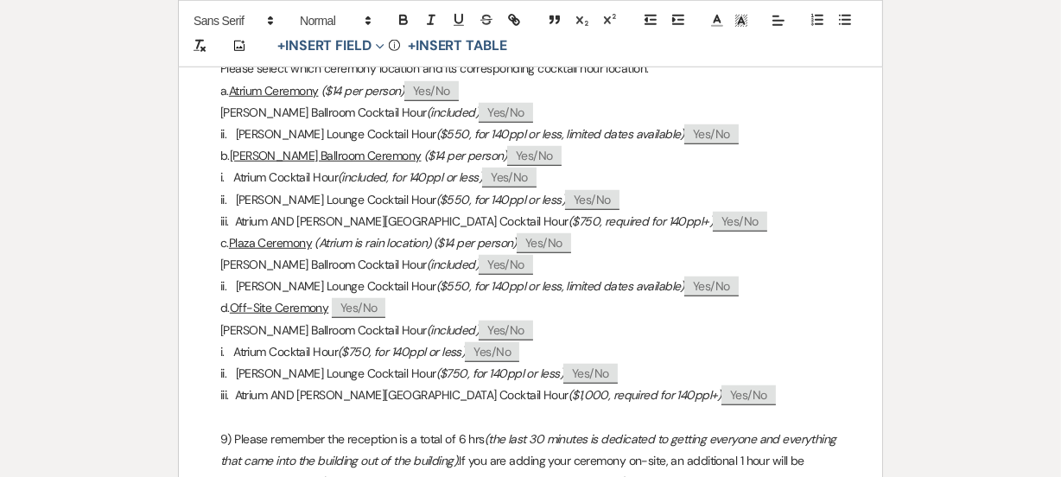
click at [833, 284] on p "ii. [PERSON_NAME] Lounge Cocktail Hour ($550, for 140ppl or less, limited dates…" at bounding box center [530, 287] width 620 height 22
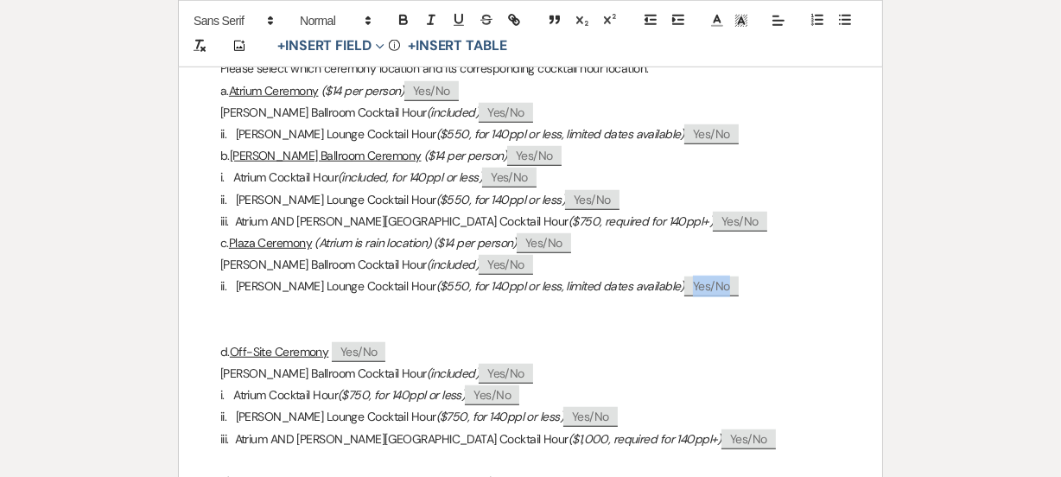
drag, startPoint x: 782, startPoint y: 289, endPoint x: 271, endPoint y: 241, distance: 512.9
click at [273, 240] on p "c. [GEOGRAPHIC_DATA] (Atrium is rain location) ($14 per person) ﻿ Yes/No ﻿" at bounding box center [530, 243] width 620 height 22
drag, startPoint x: 283, startPoint y: 242, endPoint x: 791, endPoint y: 285, distance: 510.0
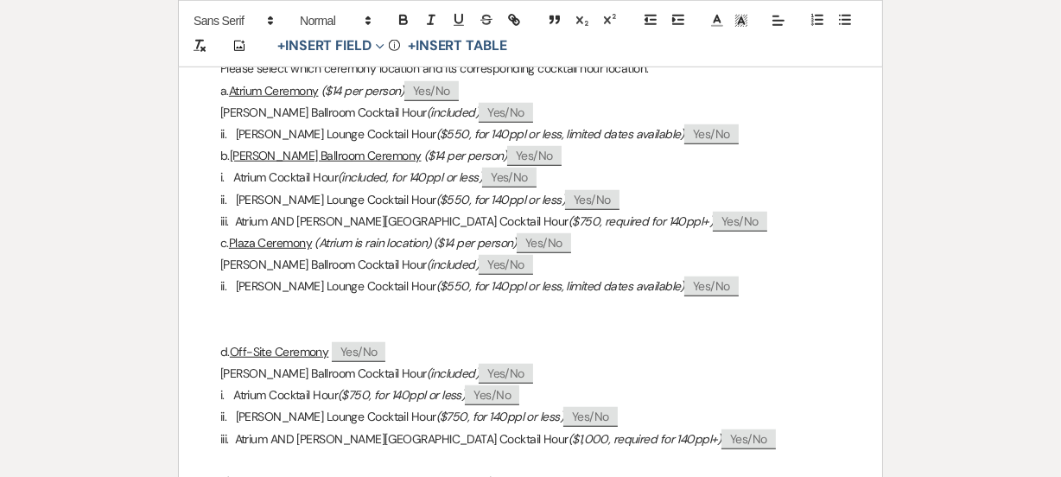
copy div "c. [GEOGRAPHIC_DATA] (Atrium is rain location) ($14 per person) ﻿ Yes/No ﻿ [PER…"
click at [358, 322] on p at bounding box center [530, 331] width 620 height 22
click at [298, 307] on p at bounding box center [530, 308] width 620 height 22
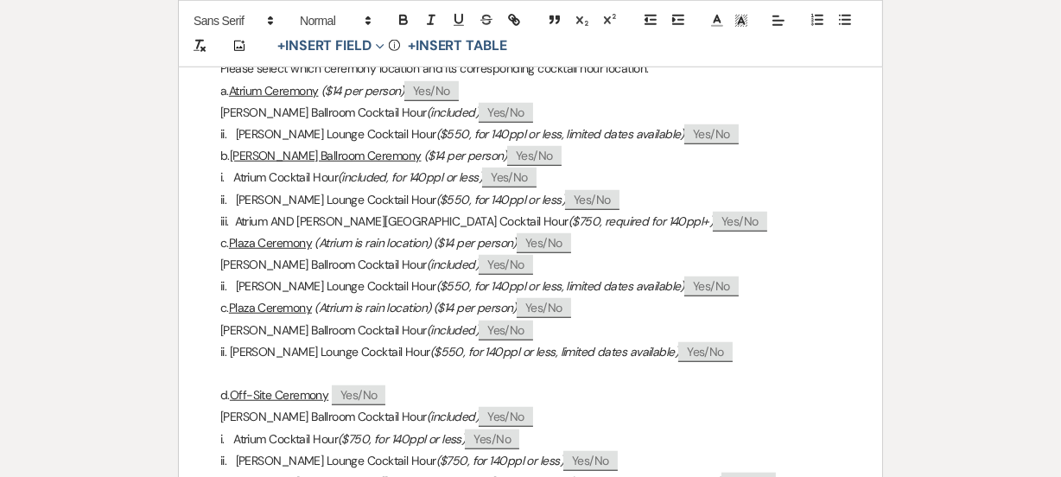
click at [275, 378] on p at bounding box center [530, 374] width 620 height 22
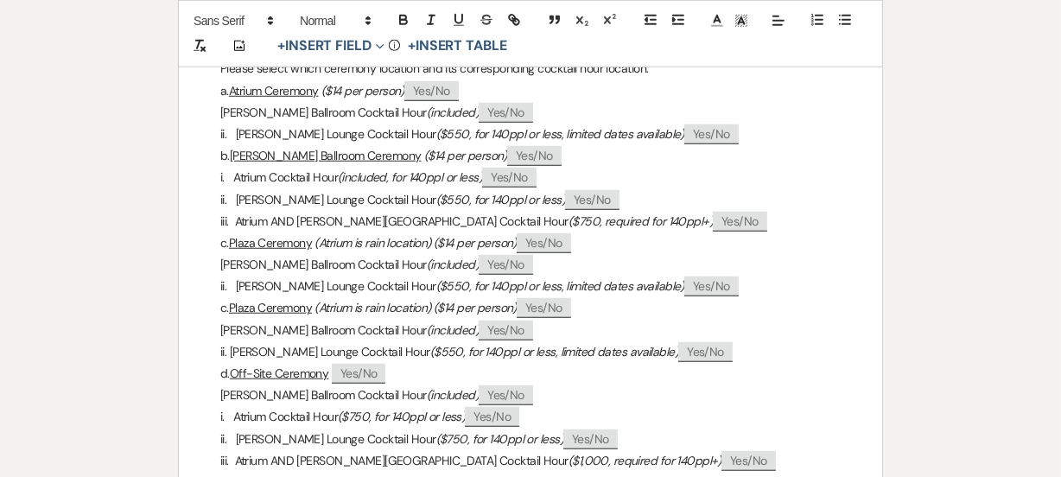
click at [265, 307] on p "c. [GEOGRAPHIC_DATA] (Atrium is rain location) ($14 per person) ﻿ Yes/No ﻿" at bounding box center [530, 308] width 620 height 22
click at [263, 372] on p "d. Off-Site Ceremony ﻿ Yes/No ﻿" at bounding box center [530, 374] width 620 height 22
drag, startPoint x: 282, startPoint y: 304, endPoint x: 307, endPoint y: 304, distance: 25.1
click at [307, 304] on u "Plaza Ceremony" at bounding box center [271, 308] width 83 height 16
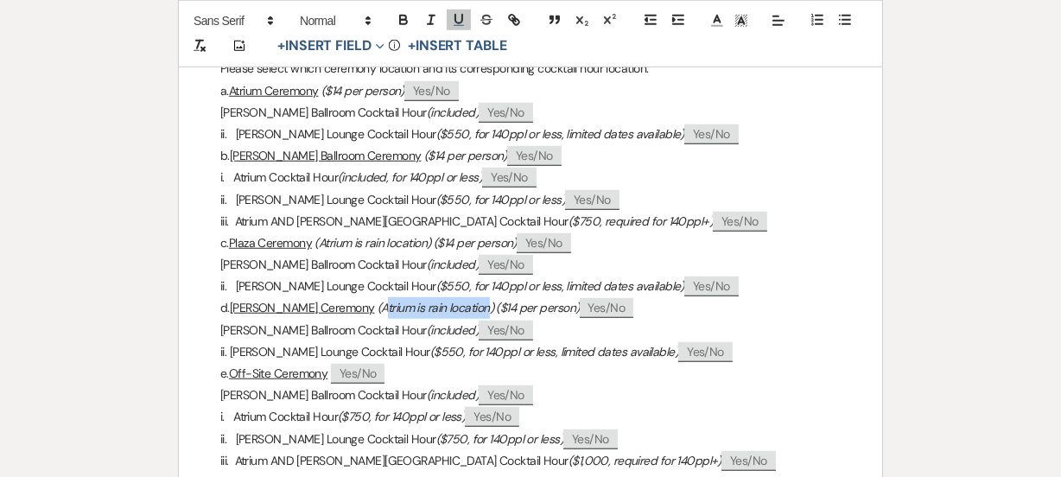
drag, startPoint x: 385, startPoint y: 306, endPoint x: 493, endPoint y: 304, distance: 107.2
click at [493, 304] on em "(Atrium is rain location) ($14 per person)" at bounding box center [478, 308] width 201 height 16
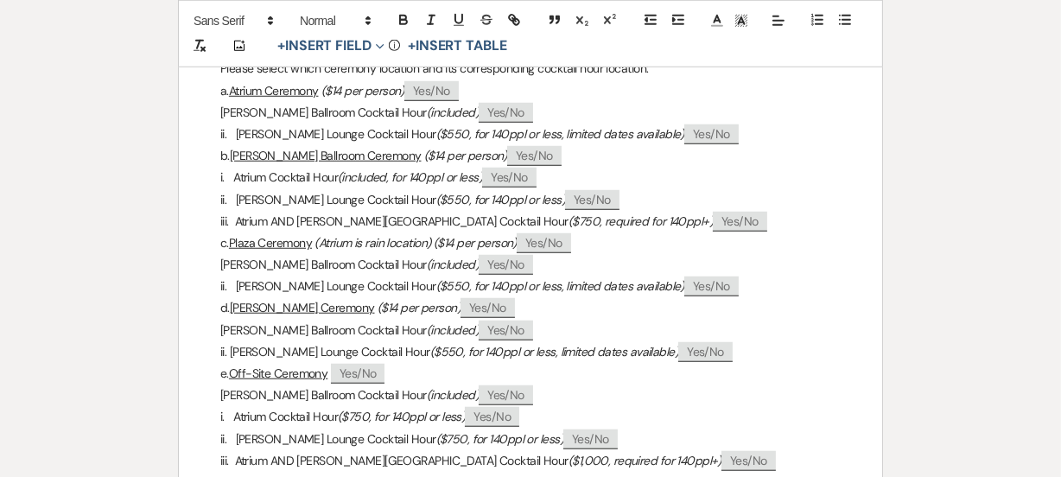
click at [381, 302] on em "($14 per person)" at bounding box center [419, 308] width 83 height 16
click at [787, 356] on p "ii. [PERSON_NAME] Lounge Cocktail Hour ($550, for 140ppl or less, limited dates…" at bounding box center [530, 352] width 620 height 22
click at [794, 353] on p "ii. [PERSON_NAME] Lounge Cocktail Hour ($550, for 140ppl or less, limited dates…" at bounding box center [530, 352] width 620 height 22
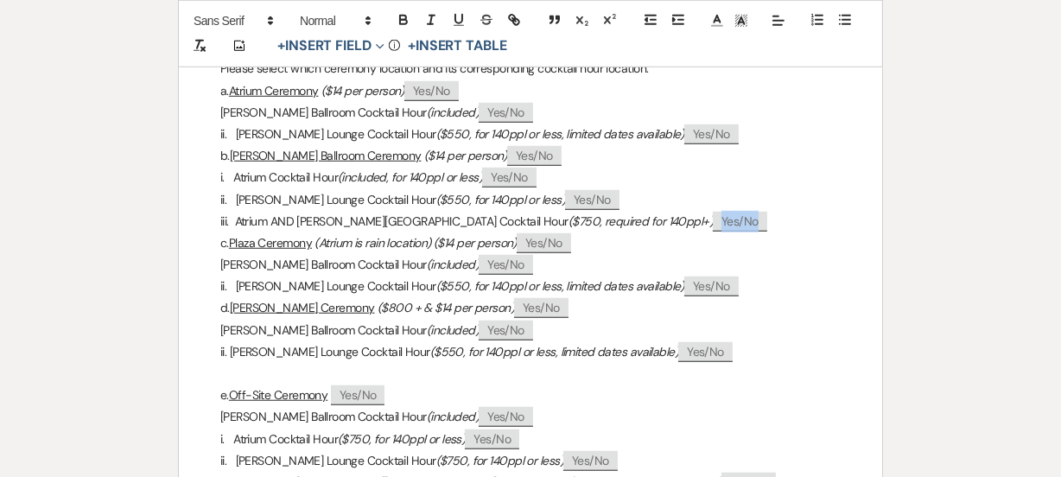
drag, startPoint x: 754, startPoint y: 219, endPoint x: 371, endPoint y: 200, distance: 384.2
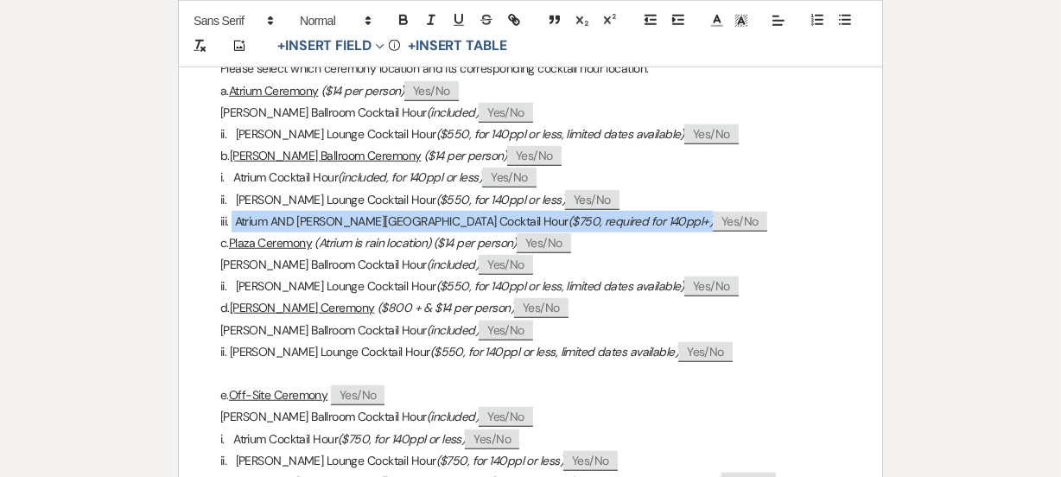
drag, startPoint x: 289, startPoint y: 220, endPoint x: 735, endPoint y: 220, distance: 445.0
click at [735, 220] on p "iii. Atrium AND [PERSON_NAME][GEOGRAPHIC_DATA] Cocktail Hour ($750, required fo…" at bounding box center [530, 222] width 620 height 22
copy p "iii. Atrium AND [PERSON_NAME][GEOGRAPHIC_DATA] Cocktail Hour ($750, required fo…"
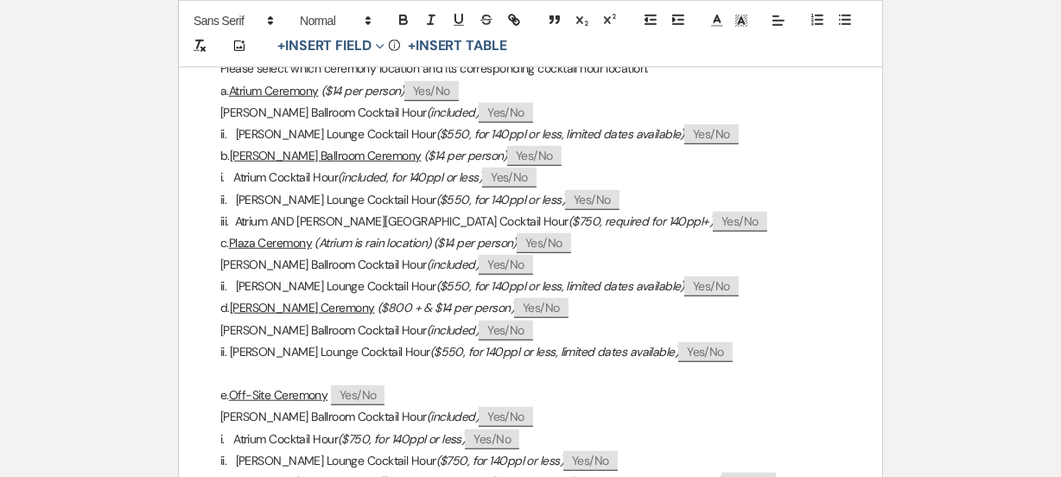
click at [317, 372] on p at bounding box center [530, 374] width 620 height 22
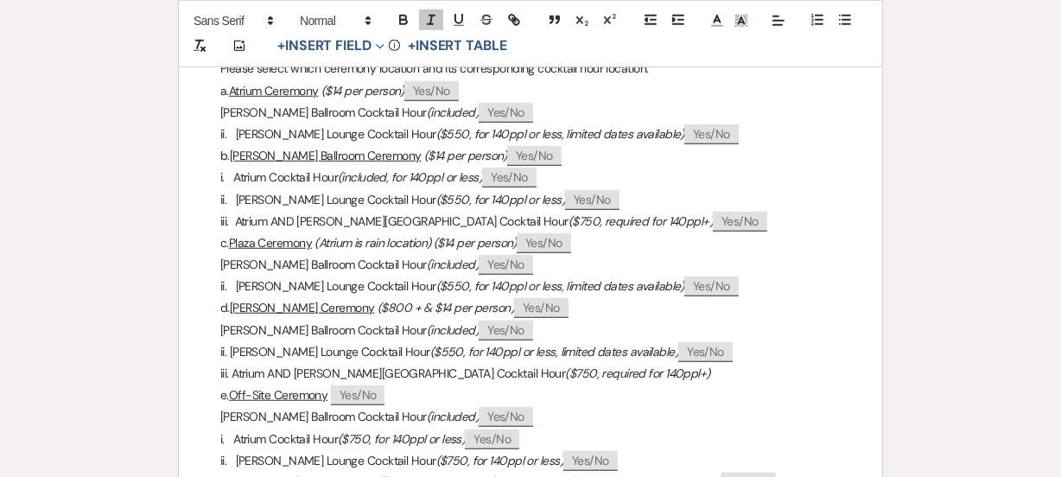
click at [226, 370] on p "iii. Atrium AND [PERSON_NAME][GEOGRAPHIC_DATA] Cocktail Hour ($750, required fo…" at bounding box center [530, 374] width 620 height 22
click at [309, 353] on p "ii. [PERSON_NAME] Lounge Cocktail Hour ($550, for 140ppl or less, limited dates…" at bounding box center [530, 352] width 620 height 22
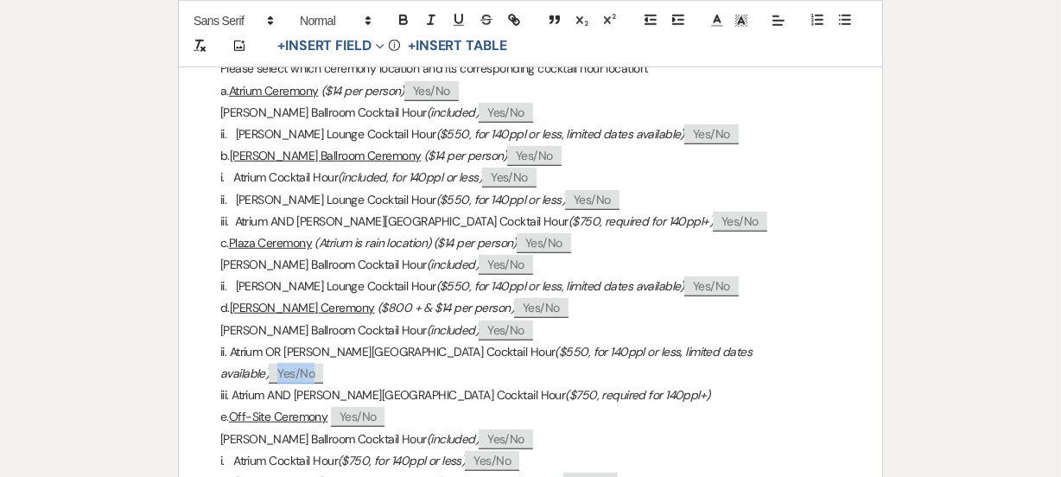
drag, startPoint x: 831, startPoint y: 356, endPoint x: 748, endPoint y: 345, distance: 83.7
click at [747, 345] on p "ii. Atrium OR [PERSON_NAME][GEOGRAPHIC_DATA] Cocktail Hour ($550, for 140ppl or…" at bounding box center [530, 362] width 620 height 43
copy span "﻿ Yes/No ﻿"
click at [688, 385] on p "iii. Atrium AND [PERSON_NAME][GEOGRAPHIC_DATA] Cocktail Hour ($750, required fo…" at bounding box center [530, 396] width 620 height 22
click at [798, 406] on p "e. Off-Site Ceremony ﻿ Yes/No ﻿" at bounding box center [530, 417] width 620 height 22
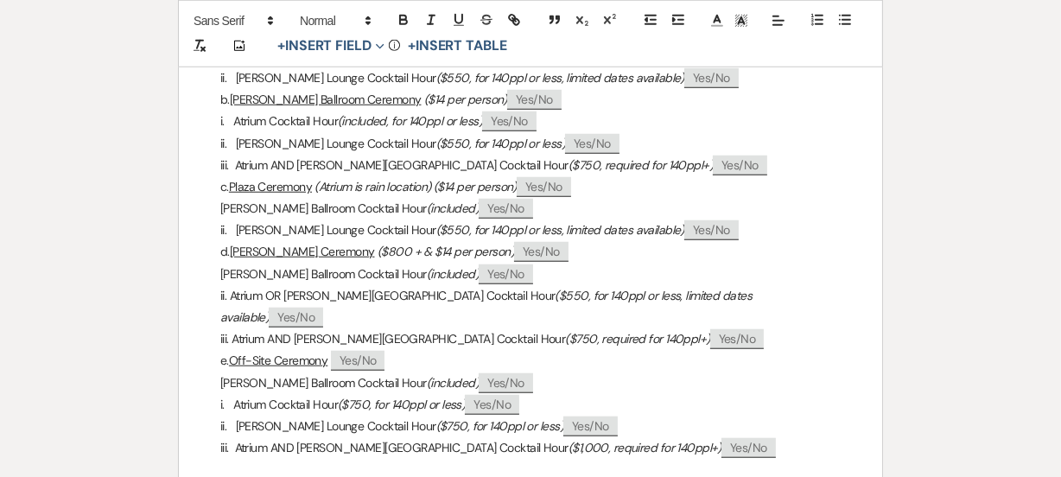
scroll to position [1335, 0]
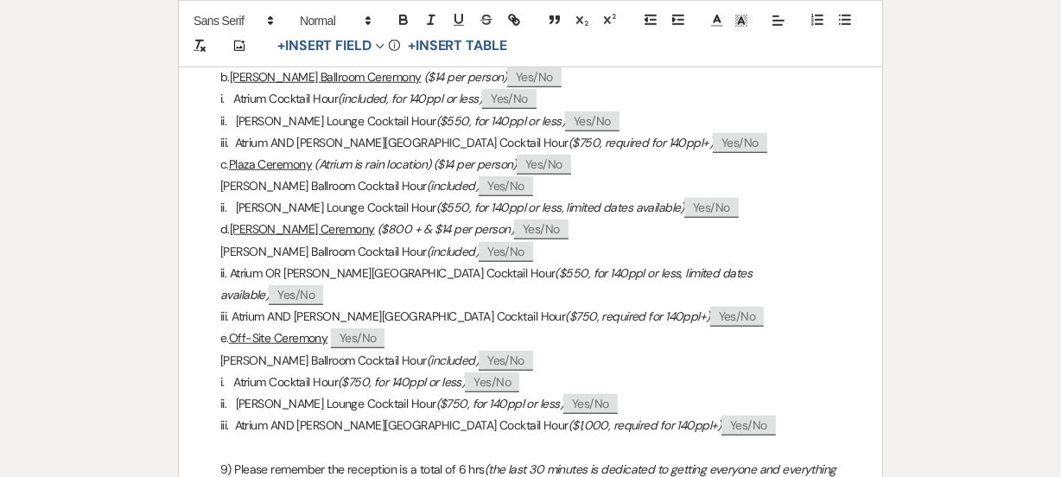
click at [580, 266] on em "($550, for 140ppl or less, limited dates available)" at bounding box center [487, 283] width 535 height 37
click at [495, 328] on p "e. Off-Site Ceremony ﻿ Yes/No ﻿" at bounding box center [530, 339] width 620 height 22
click at [489, 396] on em "($750, for 140ppl or less)" at bounding box center [499, 404] width 127 height 16
click at [827, 269] on p "ii. Atrium OR [PERSON_NAME][GEOGRAPHIC_DATA] Cocktail Hour ($550, for 140ppl or…" at bounding box center [530, 284] width 620 height 43
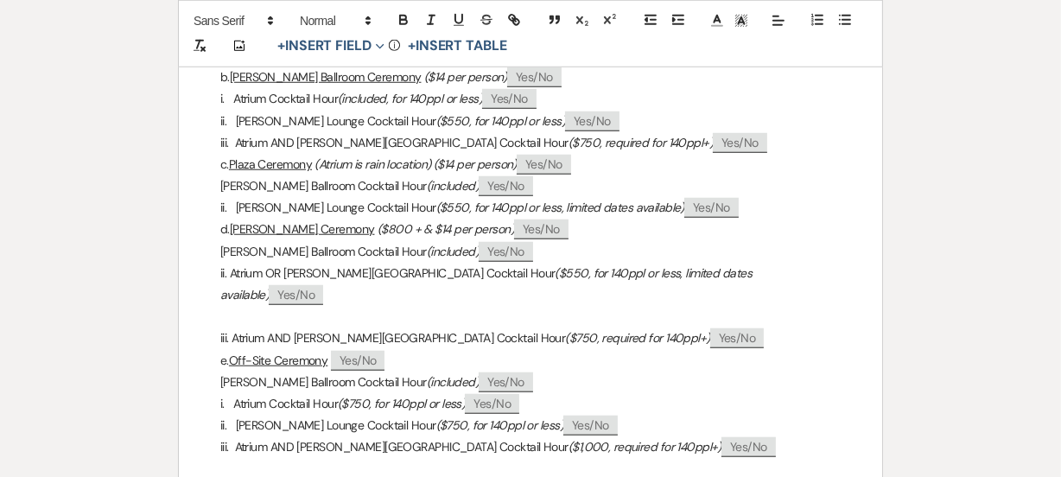
drag, startPoint x: 837, startPoint y: 272, endPoint x: 303, endPoint y: 277, distance: 534.1
click at [303, 277] on p "ii. Atrium OR [PERSON_NAME][GEOGRAPHIC_DATA] Cocktail Hour ($550, for 140ppl or…" at bounding box center [530, 284] width 620 height 43
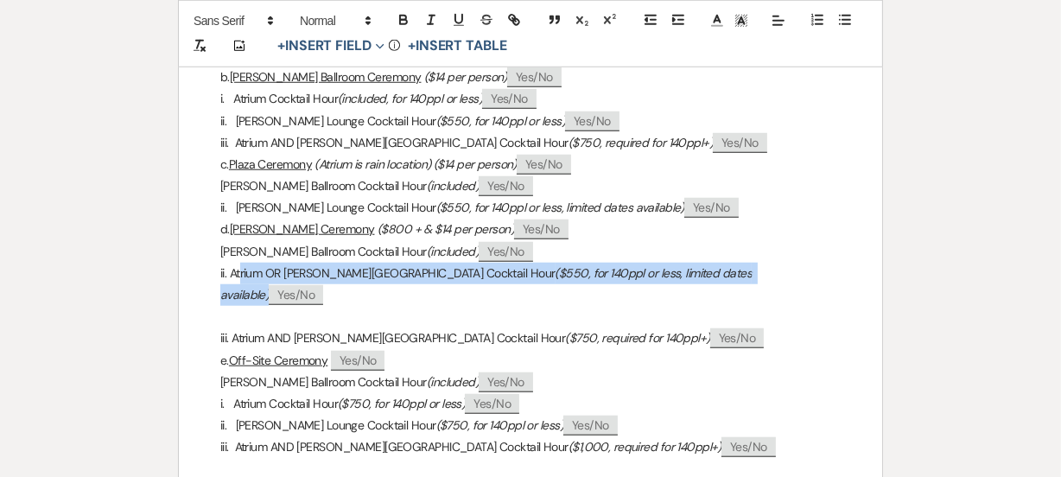
drag, startPoint x: 296, startPoint y: 271, endPoint x: 865, endPoint y: 272, distance: 569.5
copy p "ii. Atrium OR [PERSON_NAME][GEOGRAPHIC_DATA] Cocktail Hour ($550, for 140ppl or…"
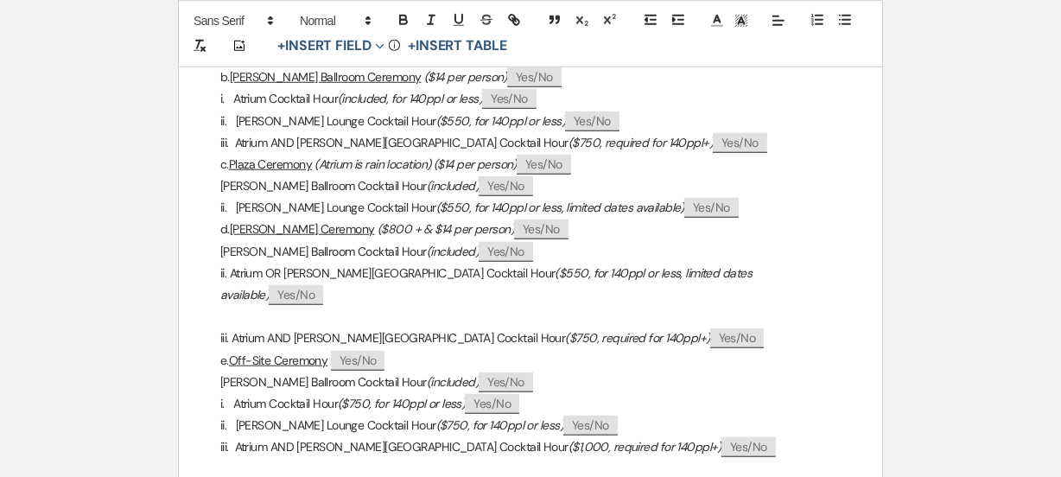
click at [338, 306] on p at bounding box center [530, 317] width 620 height 22
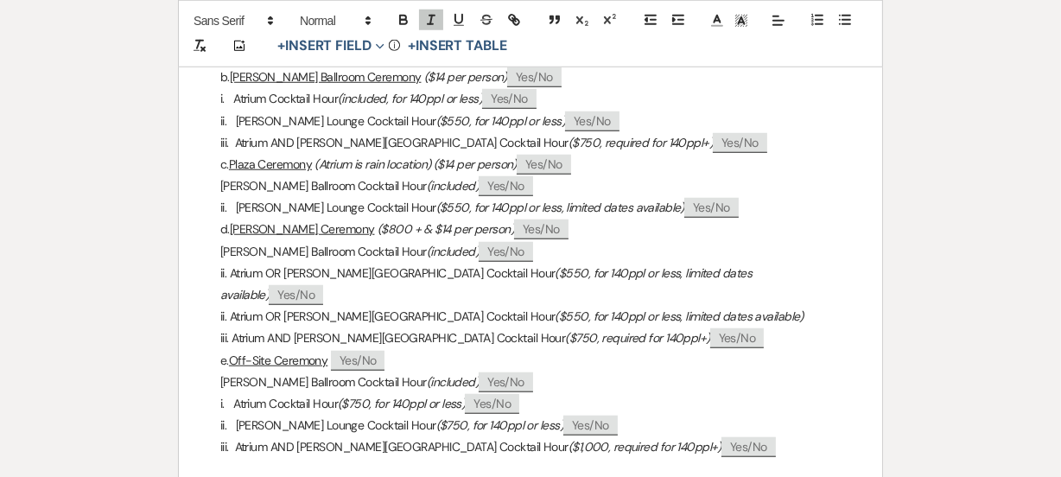
drag, startPoint x: 345, startPoint y: 272, endPoint x: 475, endPoint y: 283, distance: 130.9
click at [442, 270] on p "ii. Atrium OR [PERSON_NAME][GEOGRAPHIC_DATA] Cocktail Hour ($550, for 140ppl or…" at bounding box center [530, 284] width 620 height 43
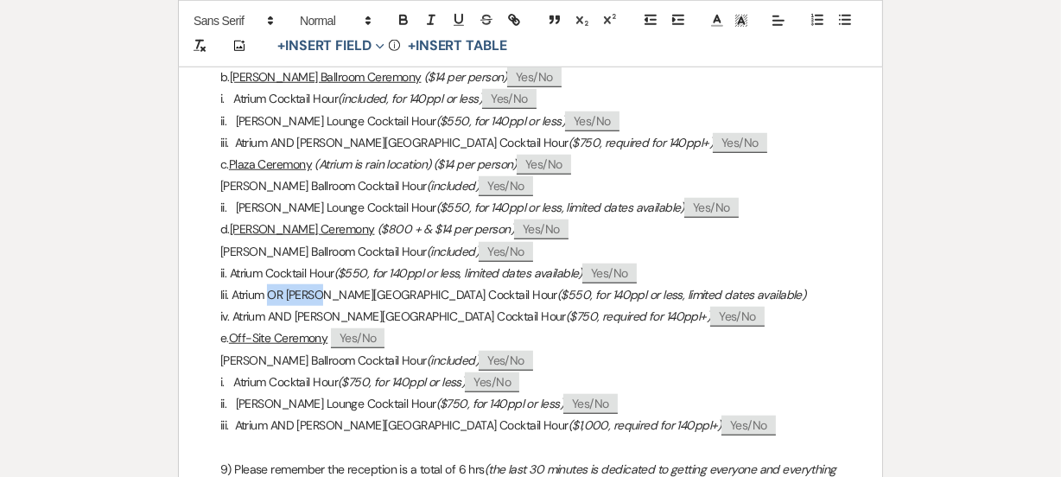
drag, startPoint x: 314, startPoint y: 295, endPoint x: 367, endPoint y: 300, distance: 53.8
click at [367, 300] on p "Iii. Atrium OR [PERSON_NAME][GEOGRAPHIC_DATA] Cocktail Hour ($550, for 140ppl o…" at bounding box center [530, 295] width 620 height 22
click at [795, 294] on p "Iii. [PERSON_NAME] Lounge Cocktail Hour ($550, for 140ppl or less, limited date…" at bounding box center [530, 295] width 620 height 22
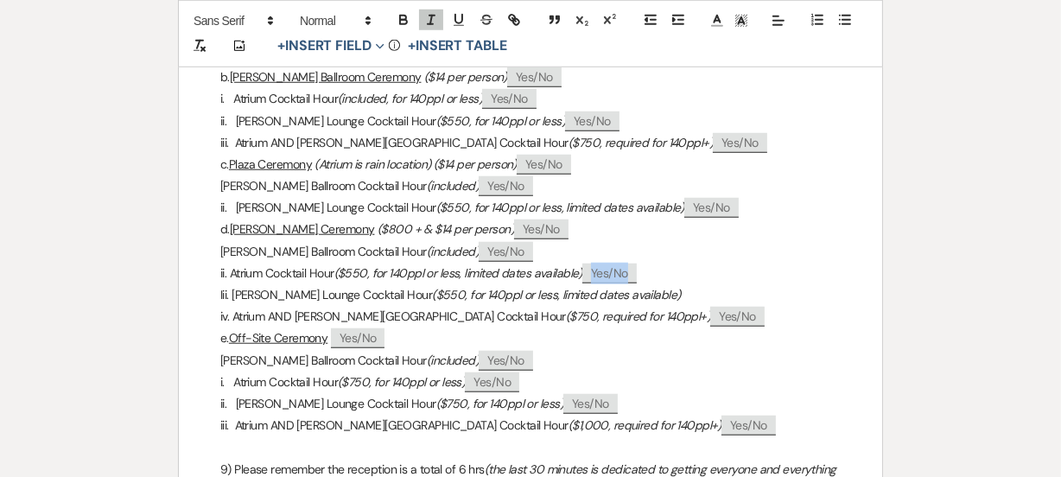
drag, startPoint x: 733, startPoint y: 273, endPoint x: 672, endPoint y: 270, distance: 60.5
click at [672, 270] on p "ii. Atrium Cocktail Hour ($550, for 140ppl or less, limited dates available) ﻿ …" at bounding box center [530, 274] width 620 height 22
copy span "﻿ Yes/No ﻿"
click at [769, 285] on p "Iii. [PERSON_NAME] Lounge Cocktail Hour ($550, for 140ppl or less, limited date…" at bounding box center [530, 295] width 620 height 22
click at [806, 296] on p "Iii. [PERSON_NAME] Lounge Cocktail Hour ($550, for 140ppl or less, limited date…" at bounding box center [530, 295] width 620 height 22
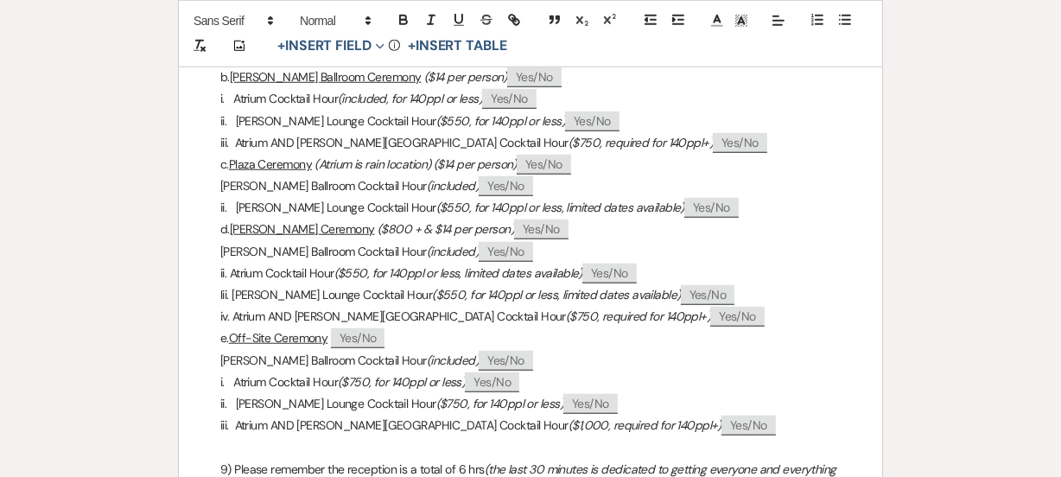
click at [836, 342] on p "e. Off-Site Ceremony ﻿ Yes/No ﻿" at bounding box center [530, 339] width 620 height 22
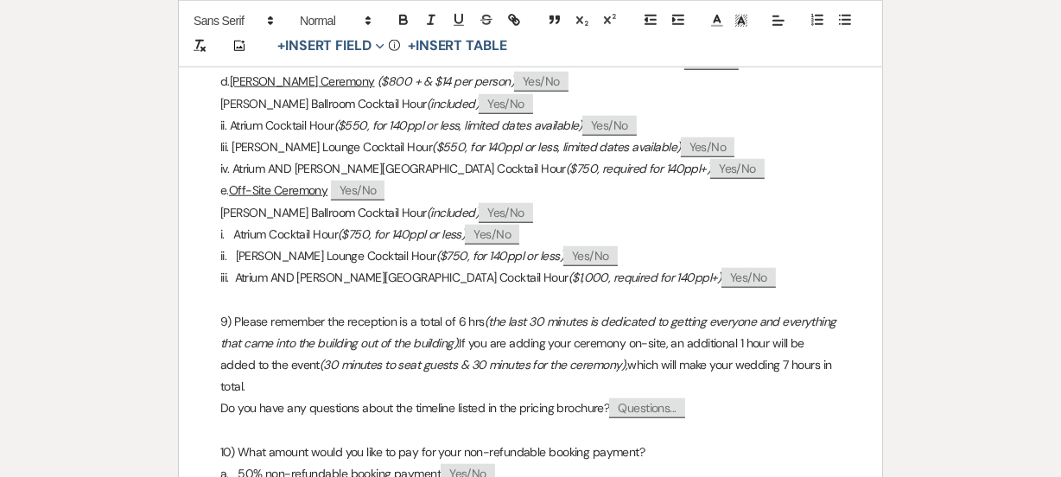
scroll to position [1492, 0]
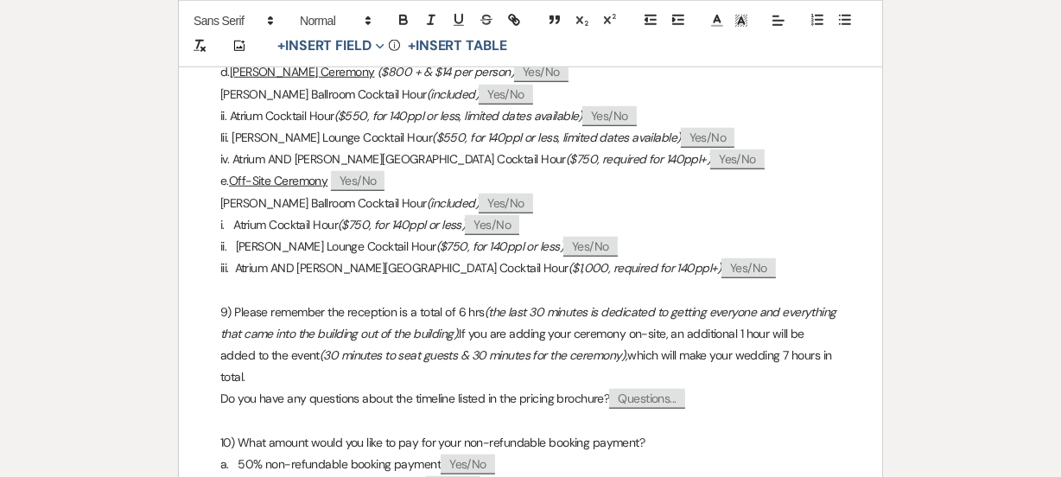
click at [292, 290] on p at bounding box center [530, 290] width 620 height 22
